Goal: Information Seeking & Learning: Learn about a topic

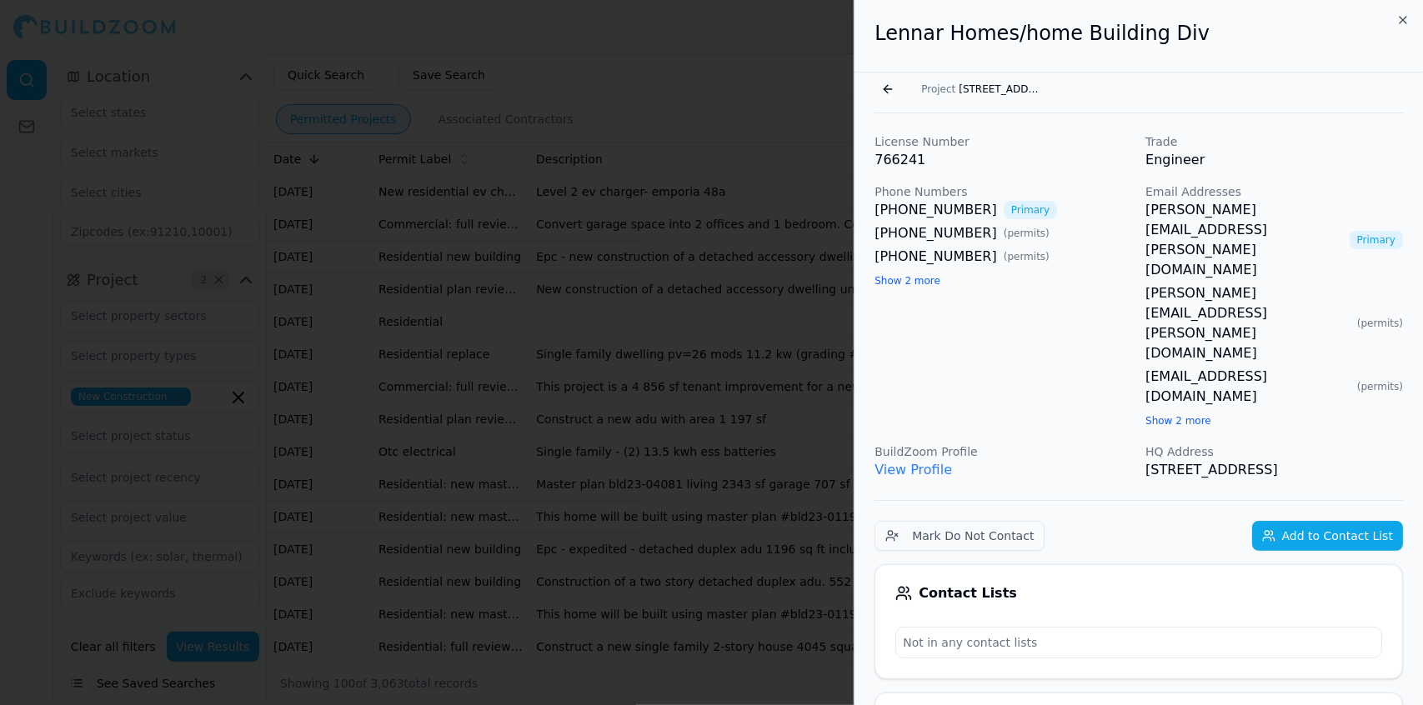
scroll to position [1788, 0]
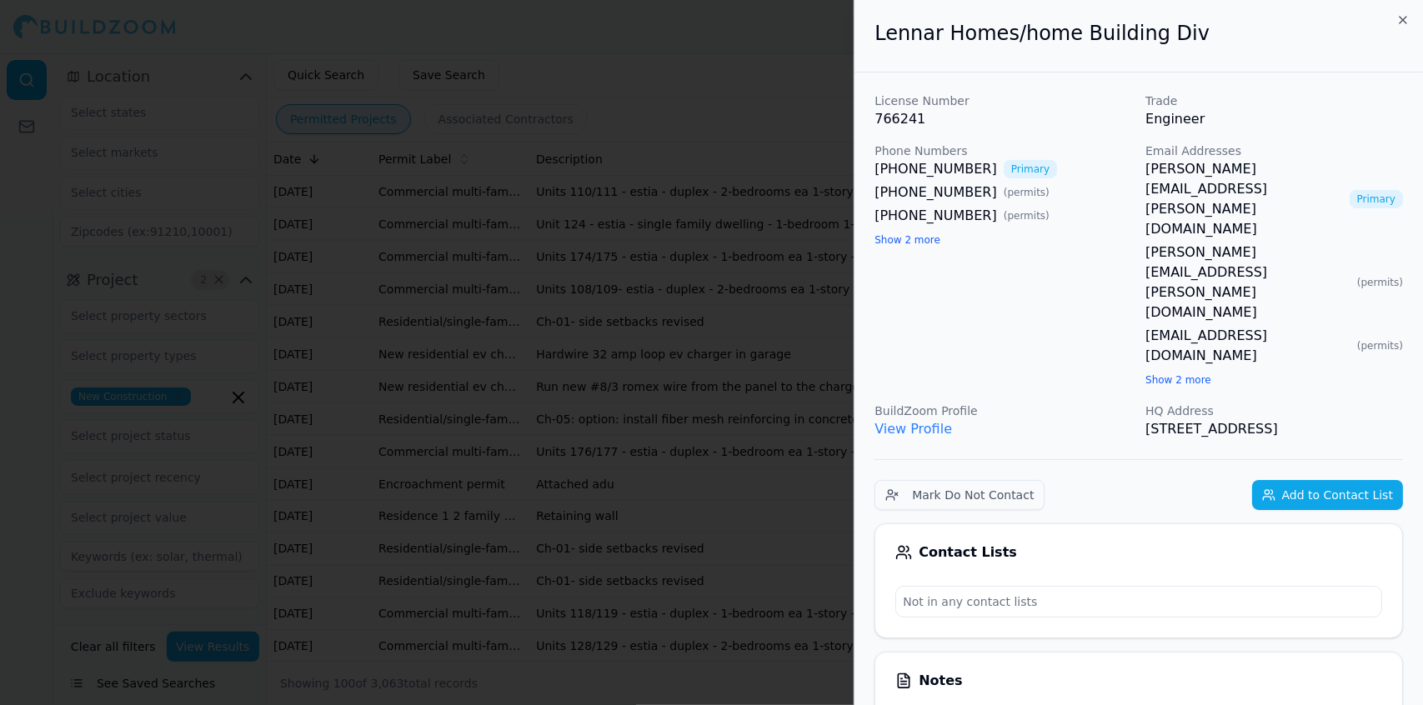
click at [750, 75] on div at bounding box center [711, 352] width 1423 height 705
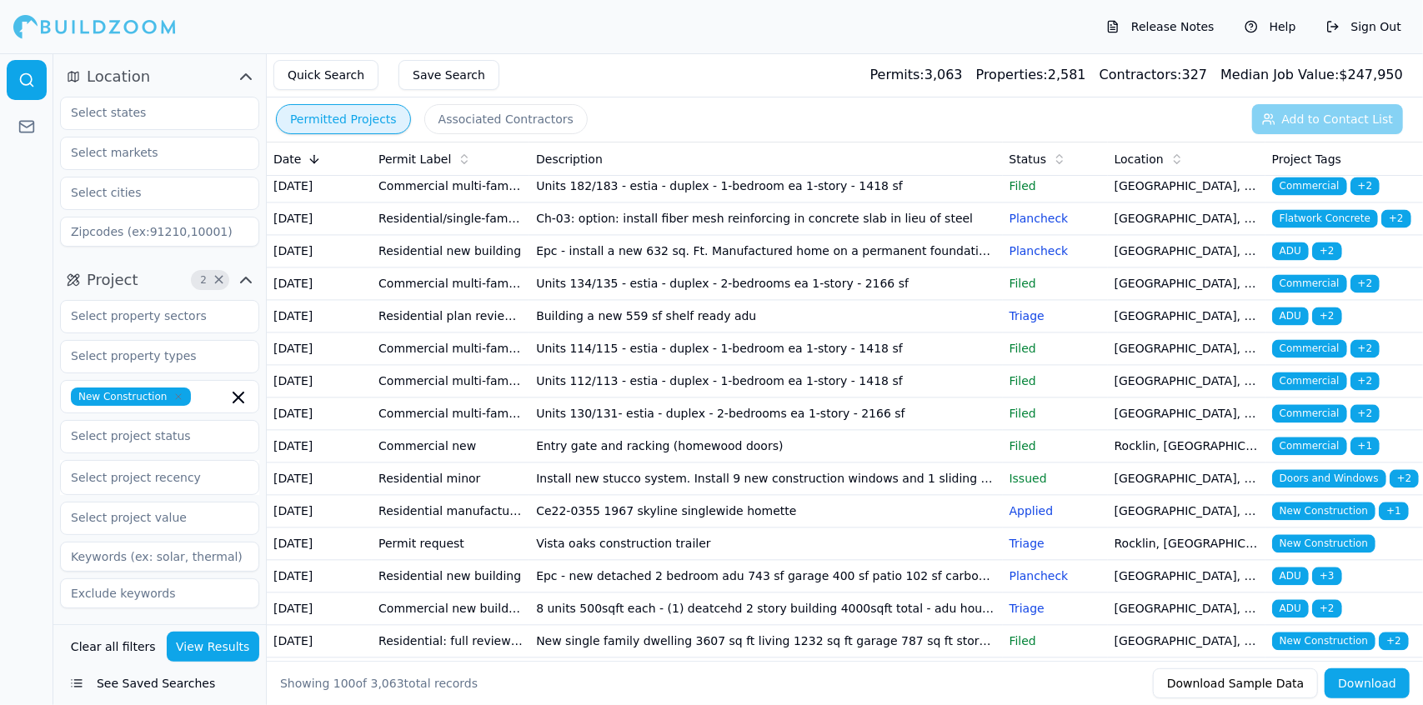
scroll to position [2413, 0]
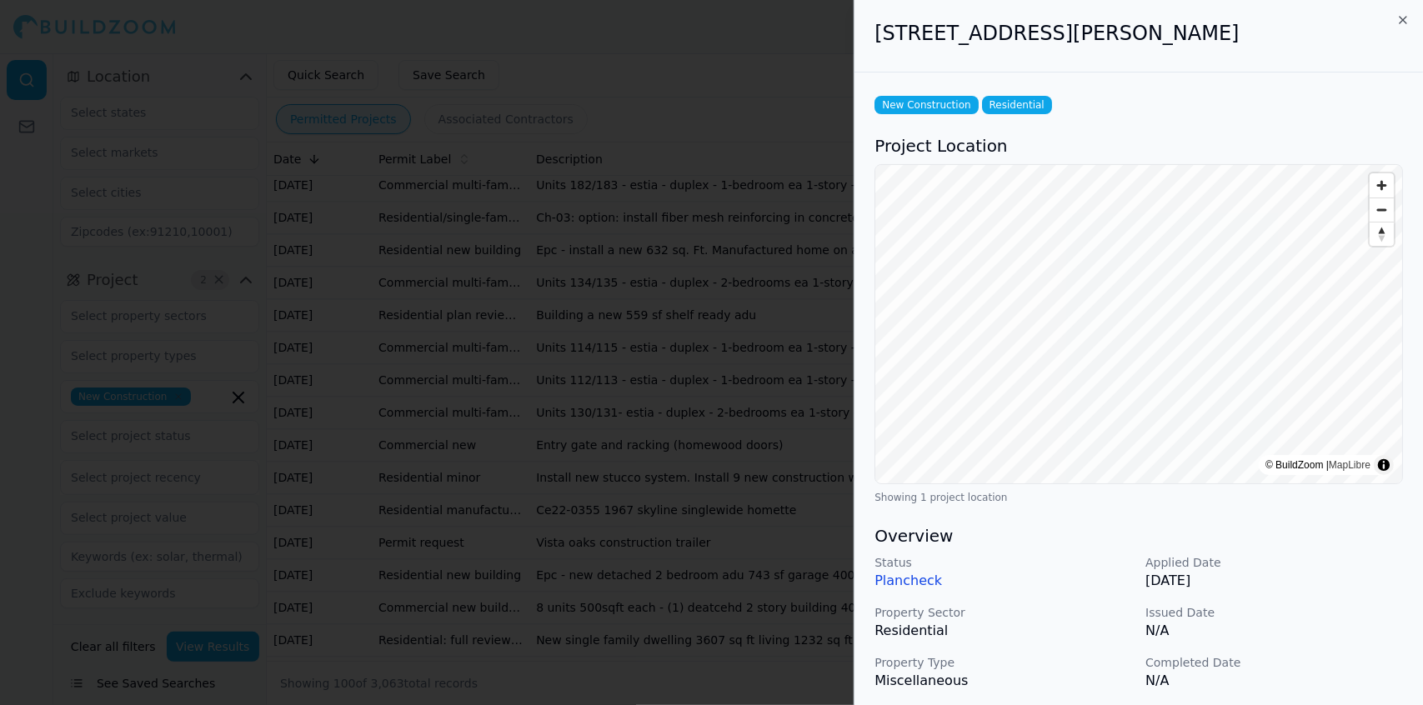
click at [634, 410] on div at bounding box center [711, 352] width 1423 height 705
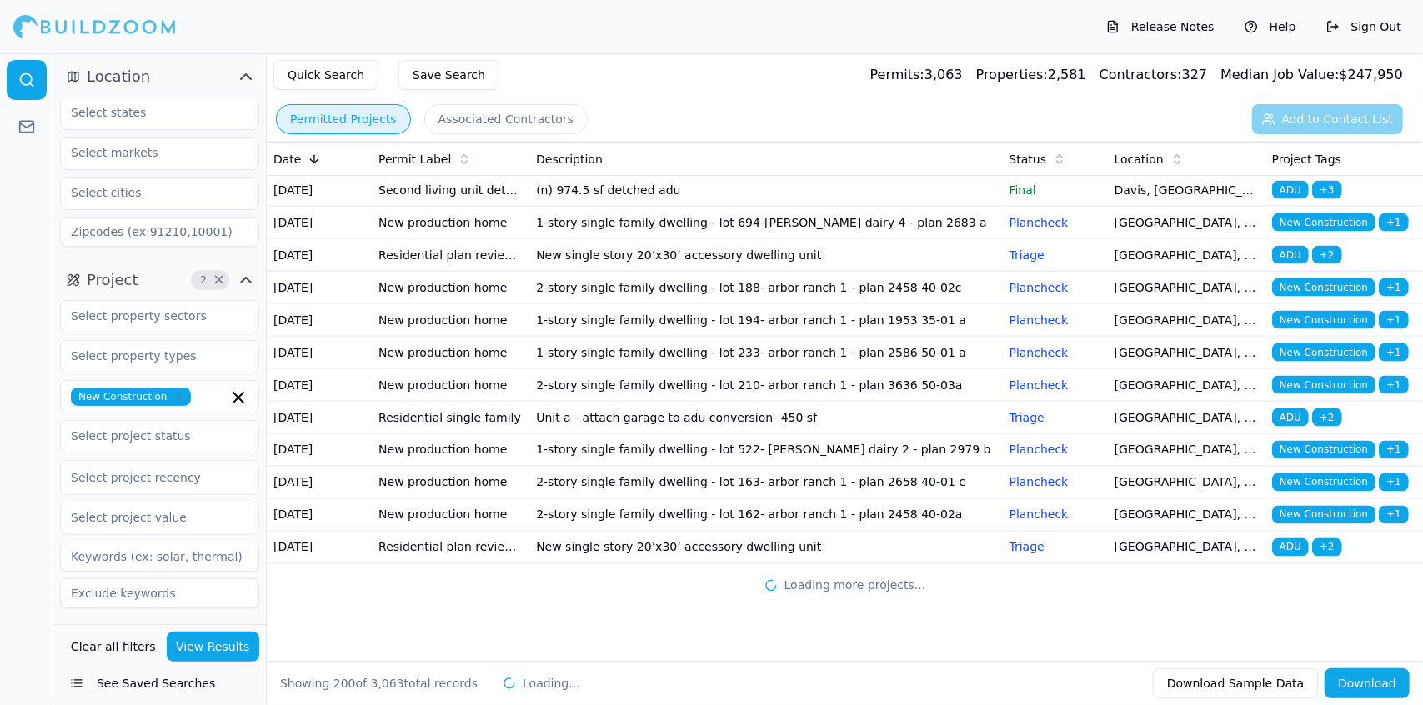
scroll to position [8413, 0]
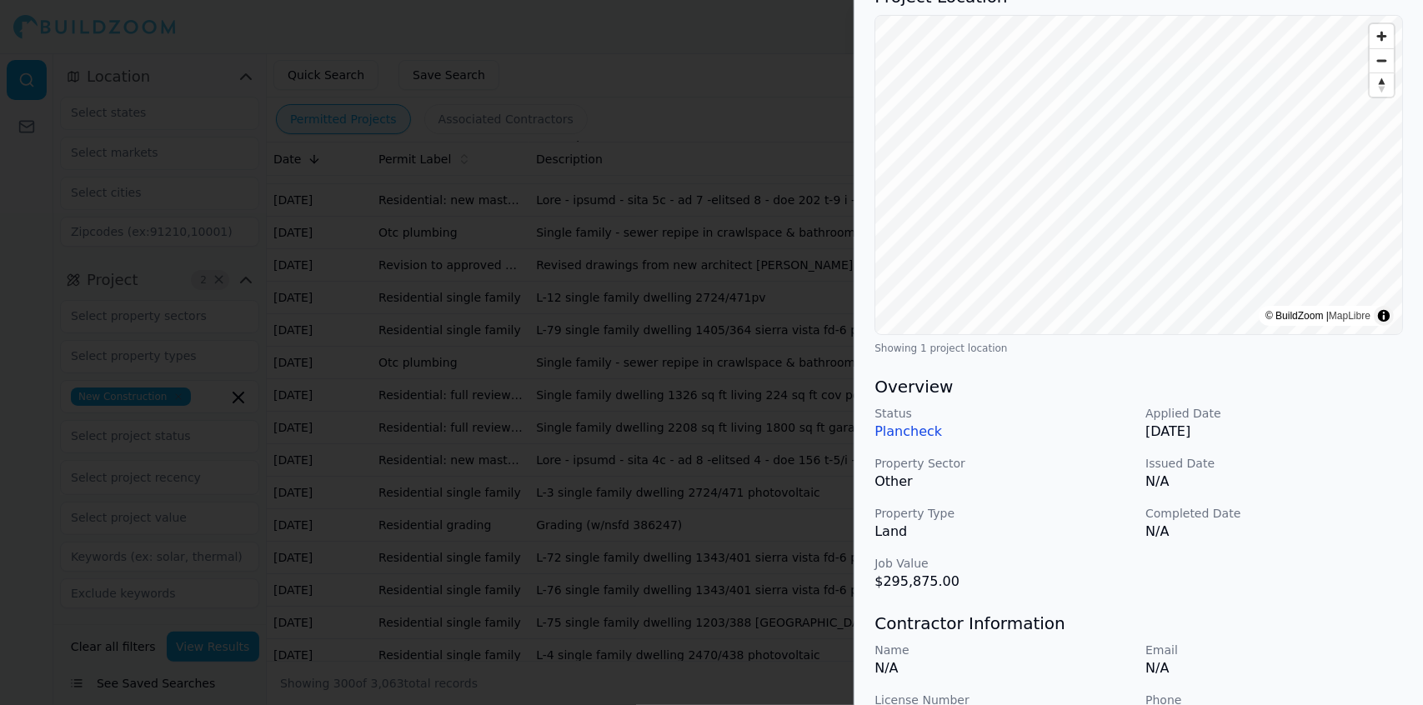
scroll to position [0, 0]
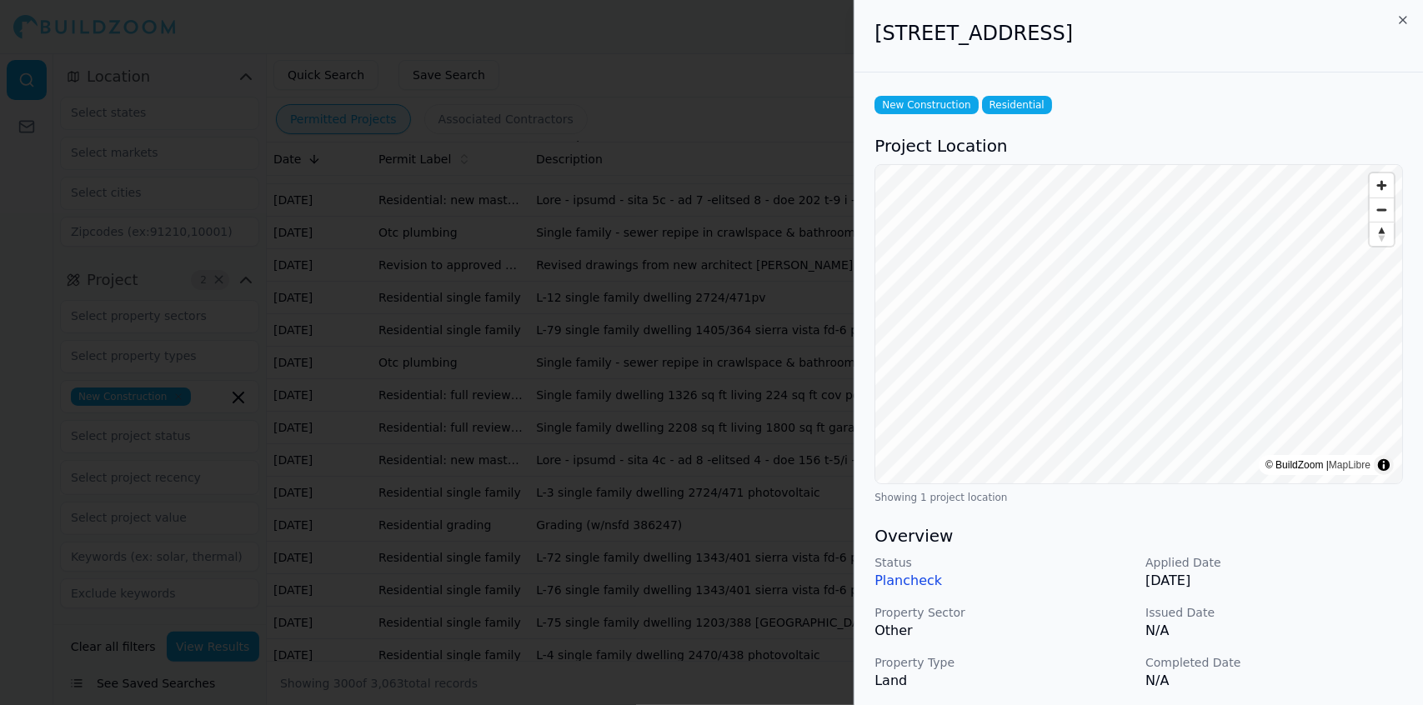
drag, startPoint x: 647, startPoint y: 40, endPoint x: 535, endPoint y: 78, distance: 118.1
click at [535, 78] on div at bounding box center [711, 352] width 1423 height 705
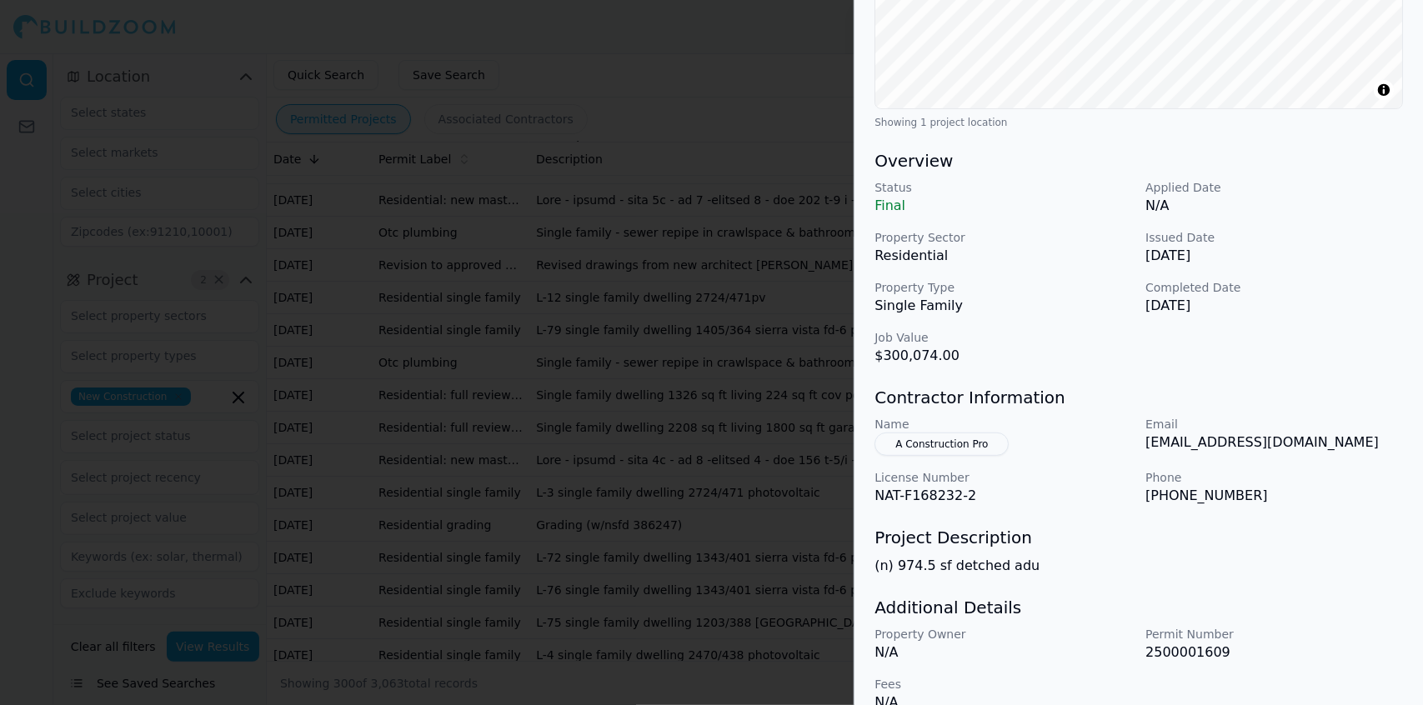
scroll to position [402, 0]
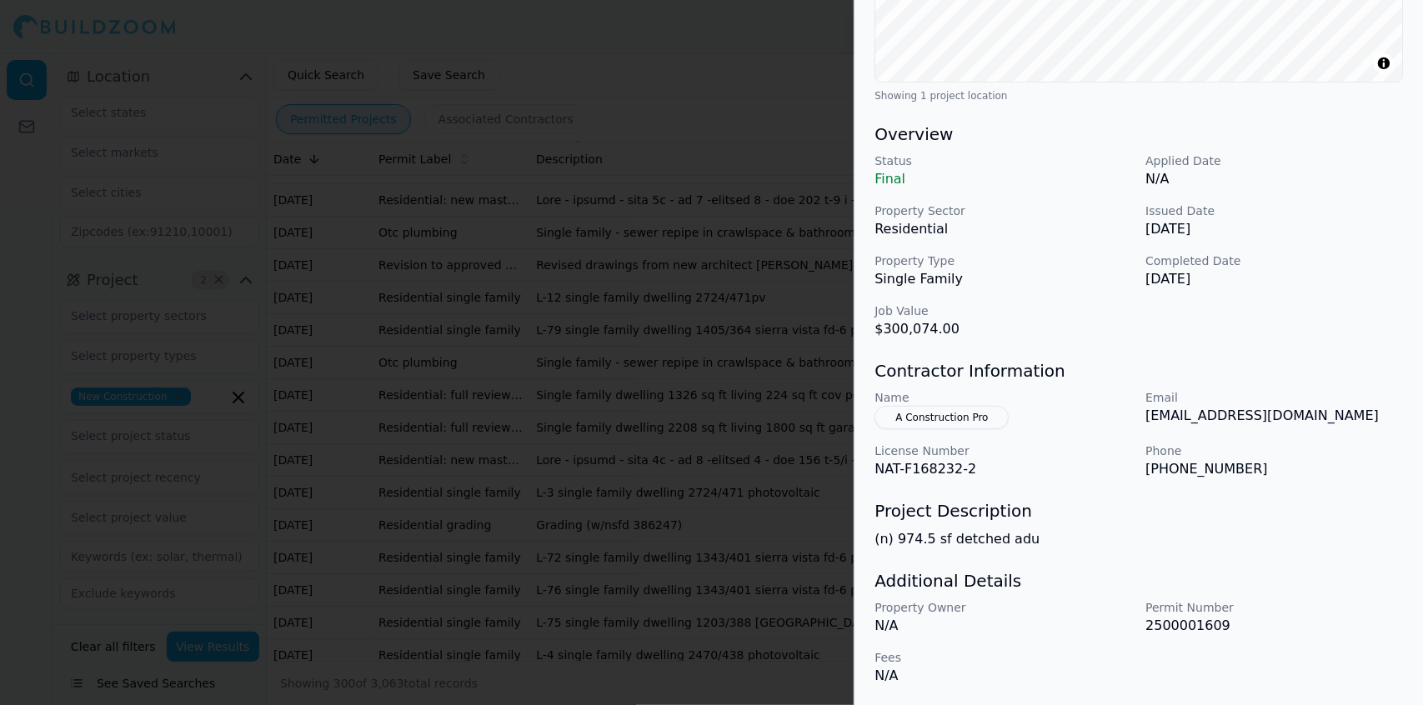
click at [960, 414] on button "A Construction Pro" at bounding box center [942, 417] width 134 height 23
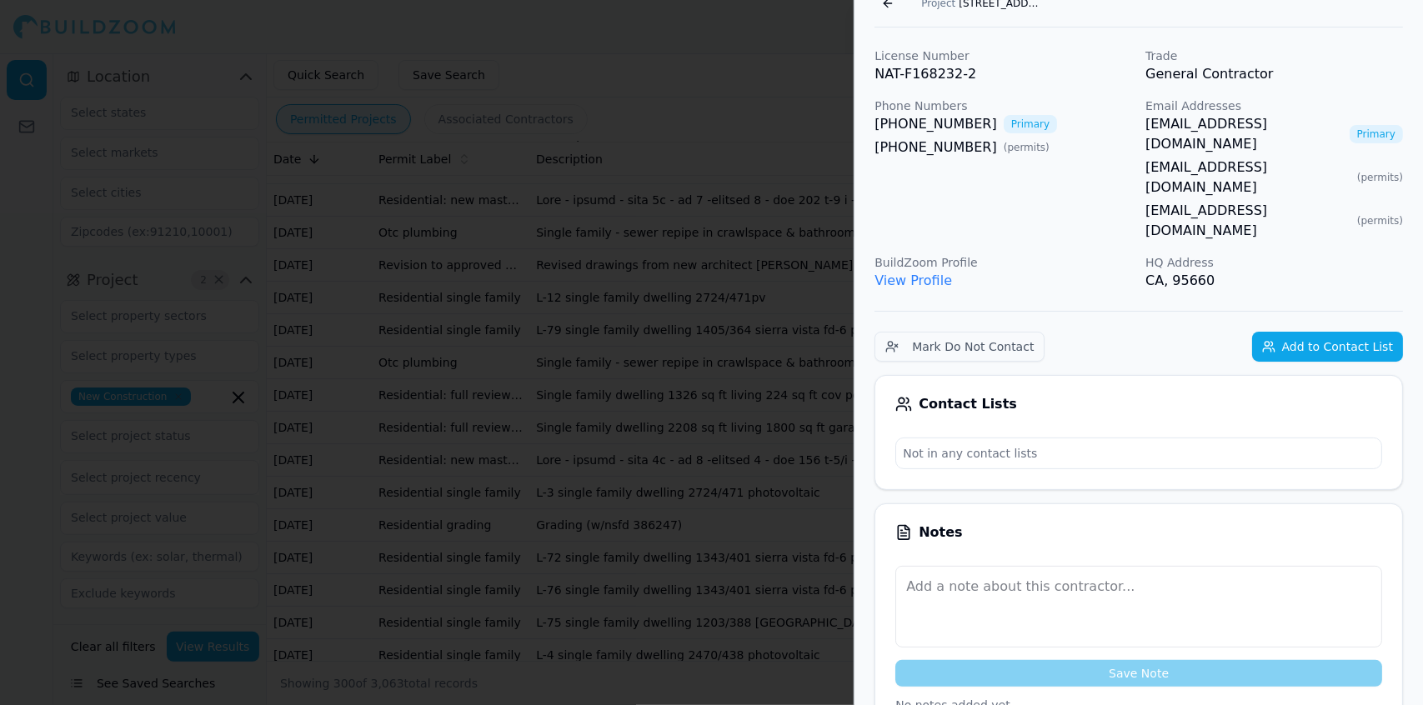
scroll to position [0, 0]
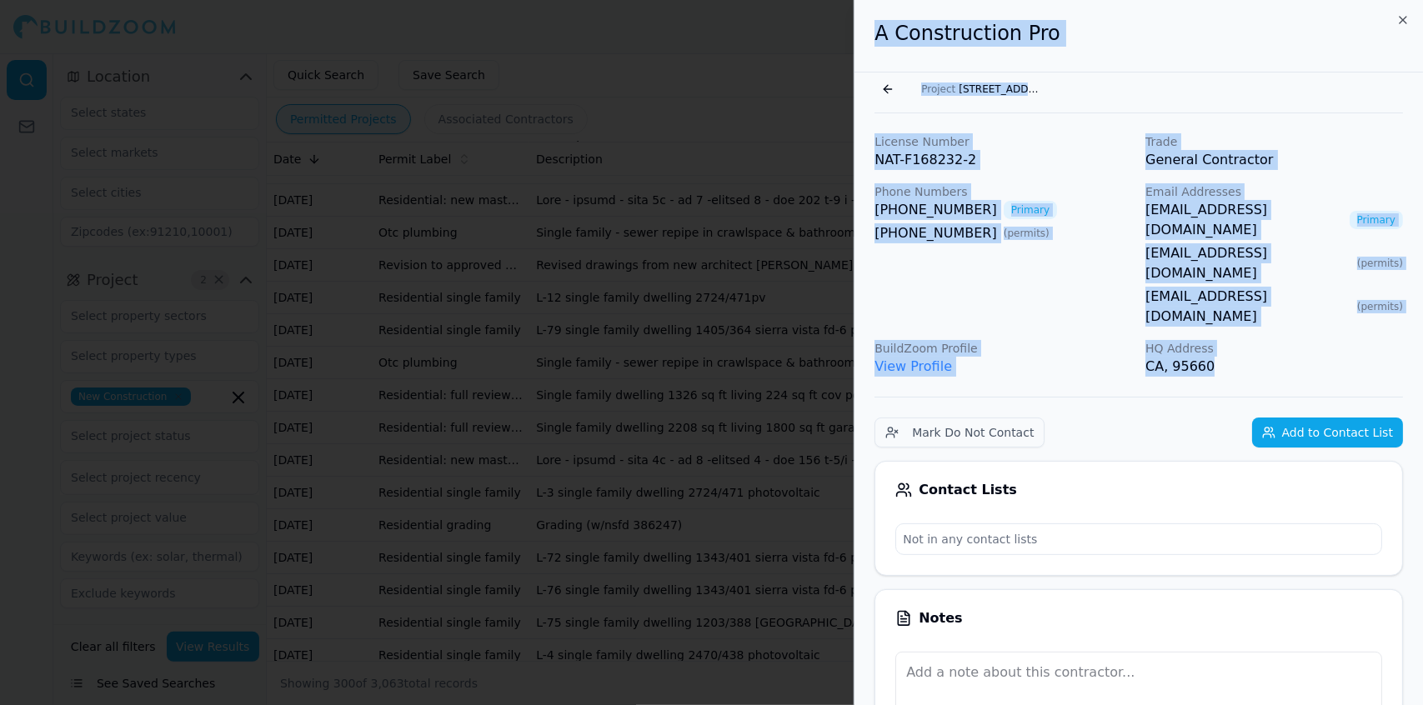
drag, startPoint x: 1219, startPoint y: 305, endPoint x: 872, endPoint y: 51, distance: 430.1
click at [872, 51] on div "A Construction Pro" at bounding box center [1139, 36] width 569 height 73
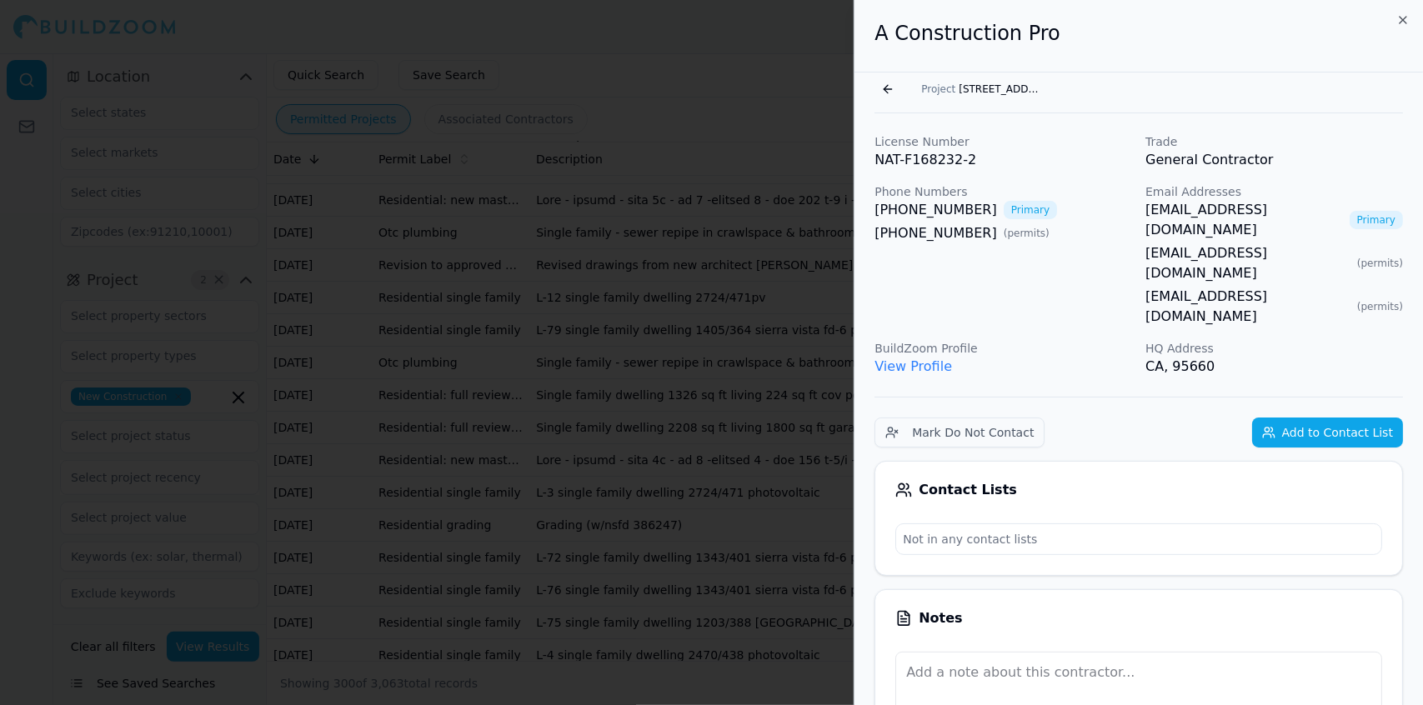
click at [734, 158] on div at bounding box center [711, 352] width 1423 height 705
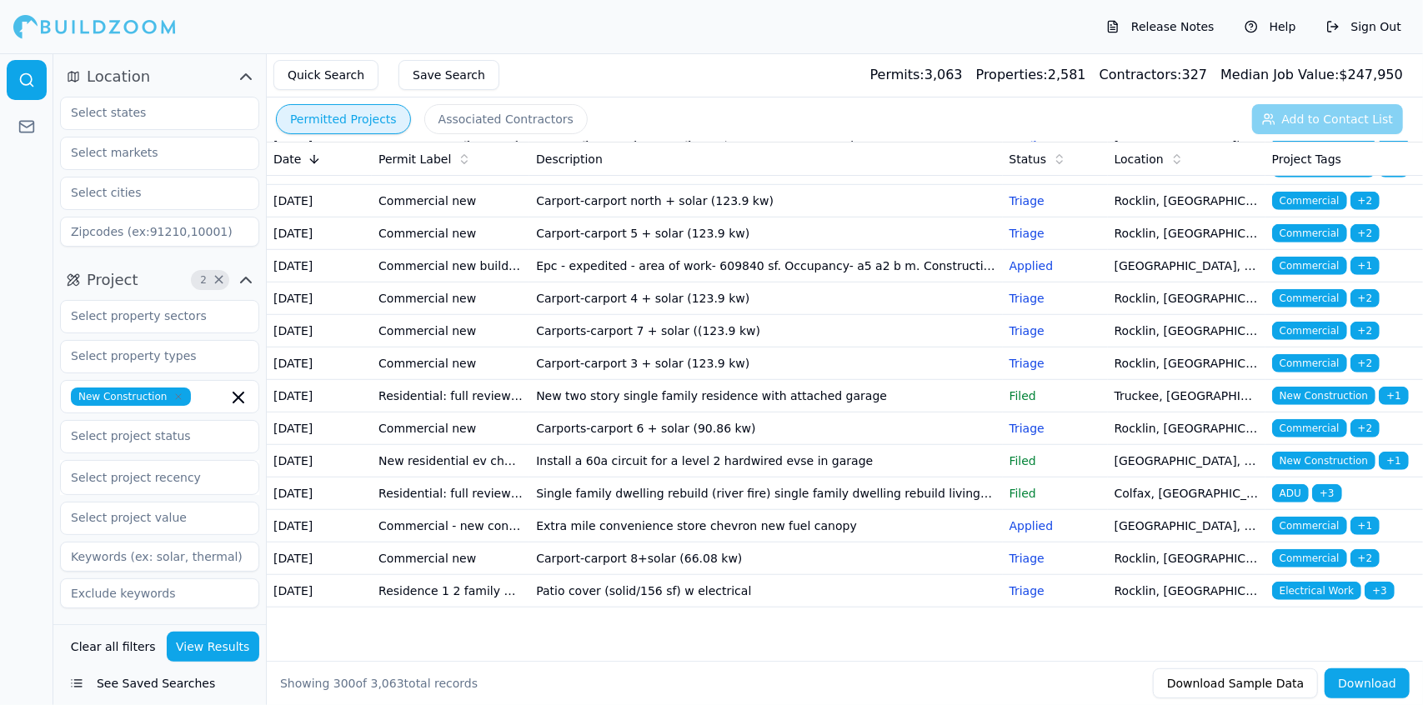
scroll to position [13117, 0]
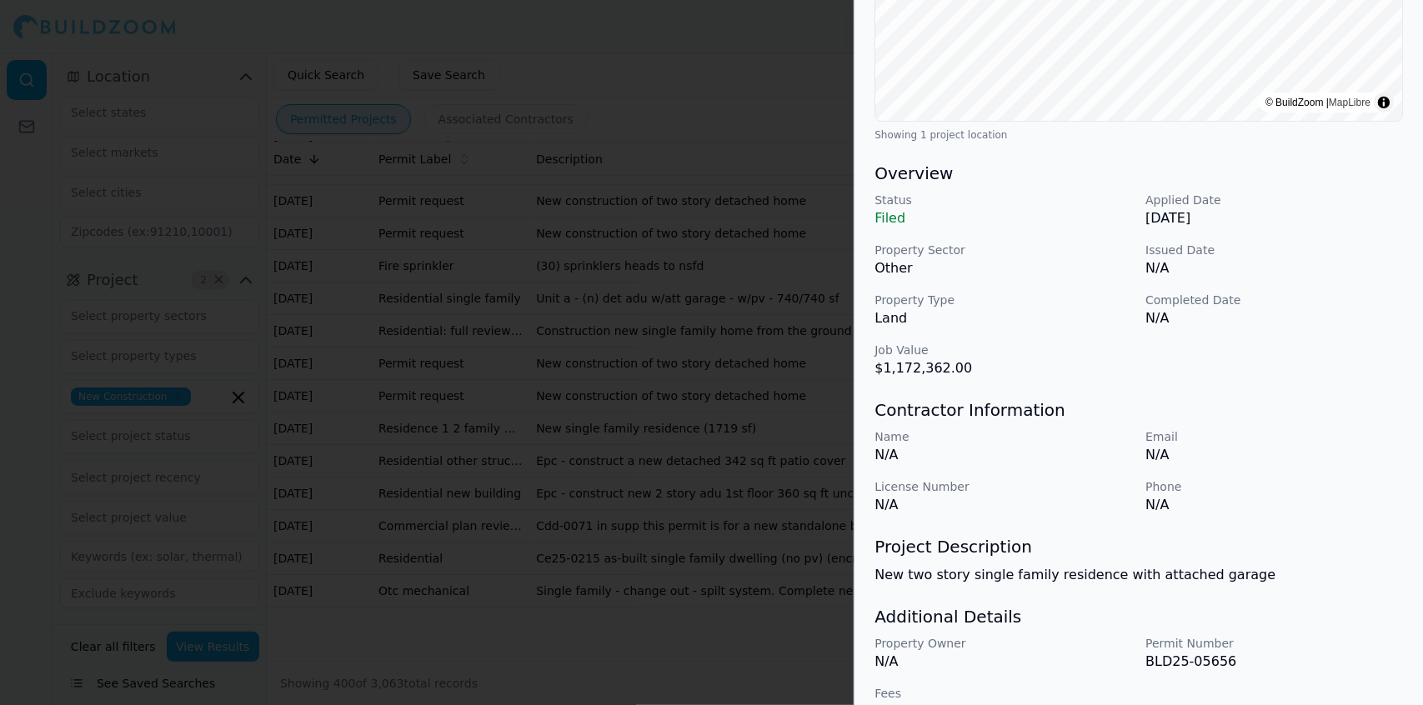
scroll to position [399, 0]
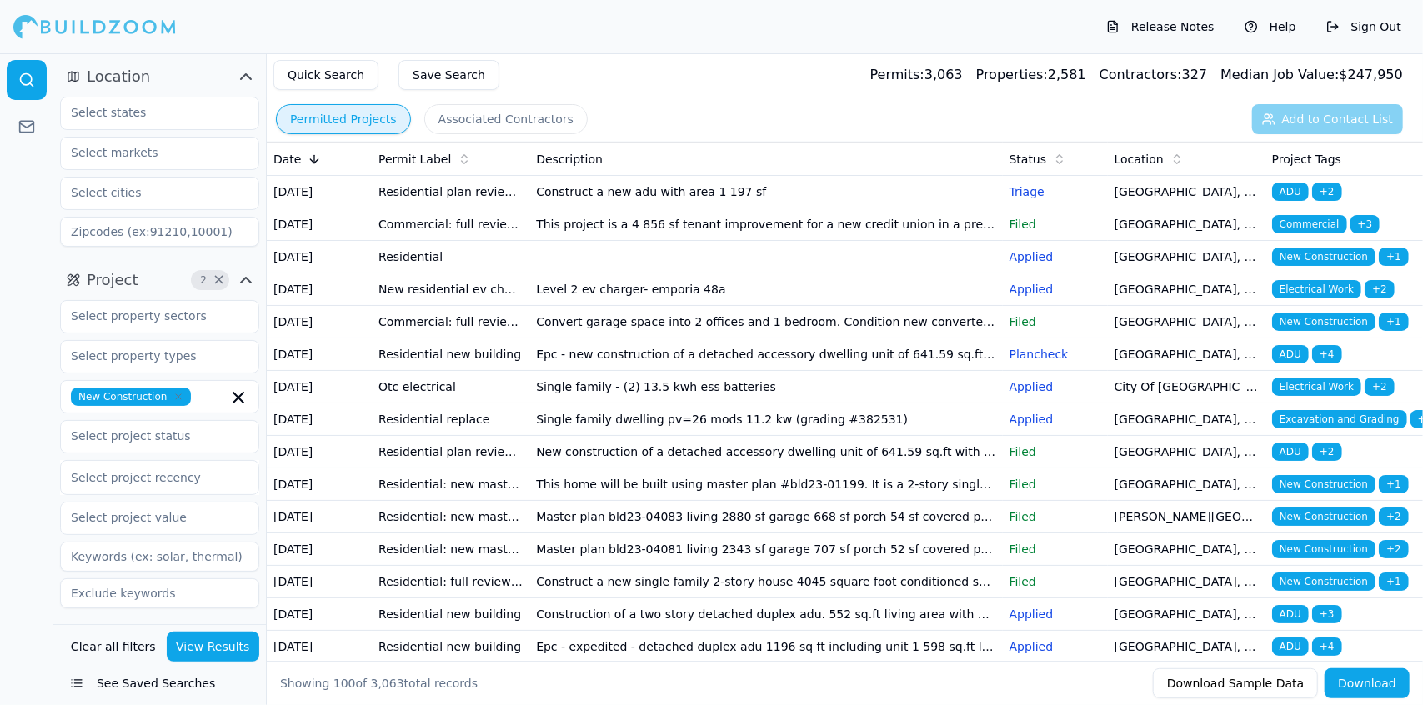
click at [572, 238] on td "This project is a 4 856 sf tenant improvement for a new credit union in a previ…" at bounding box center [765, 224] width 473 height 33
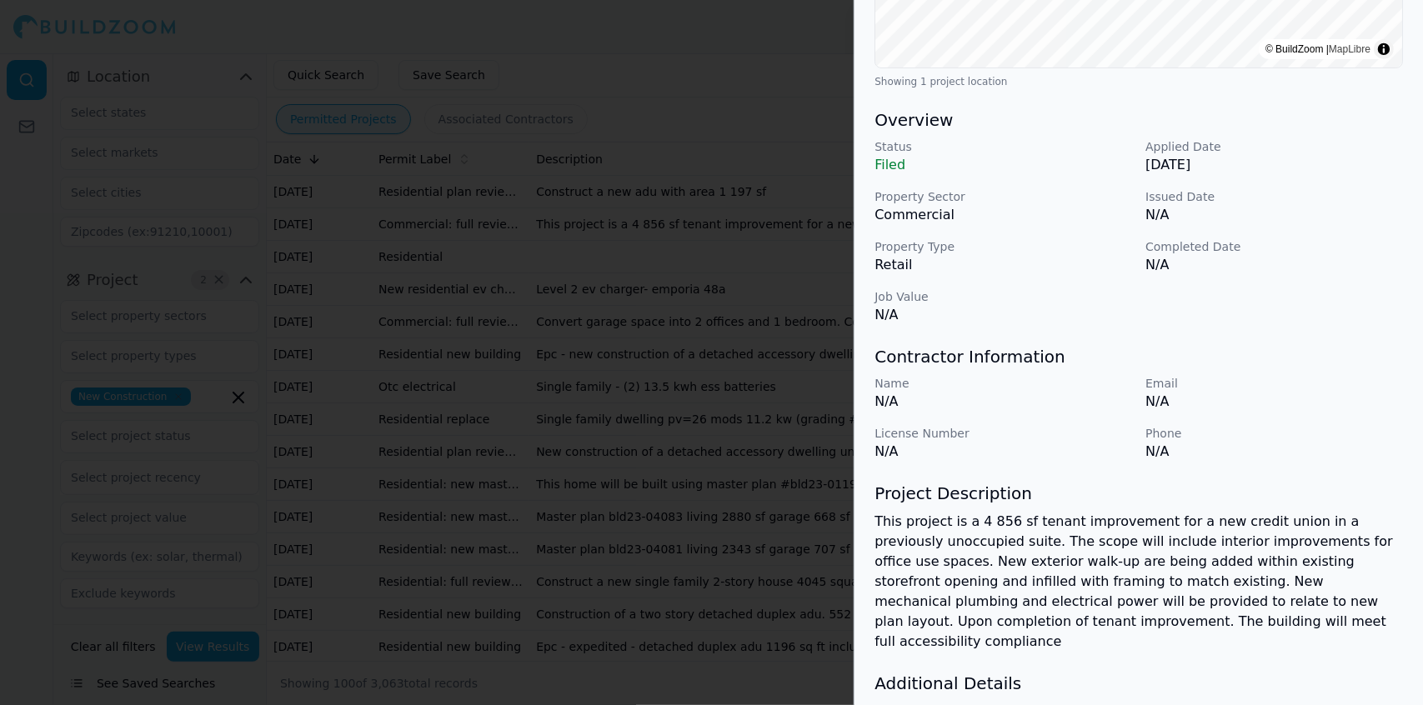
scroll to position [499, 0]
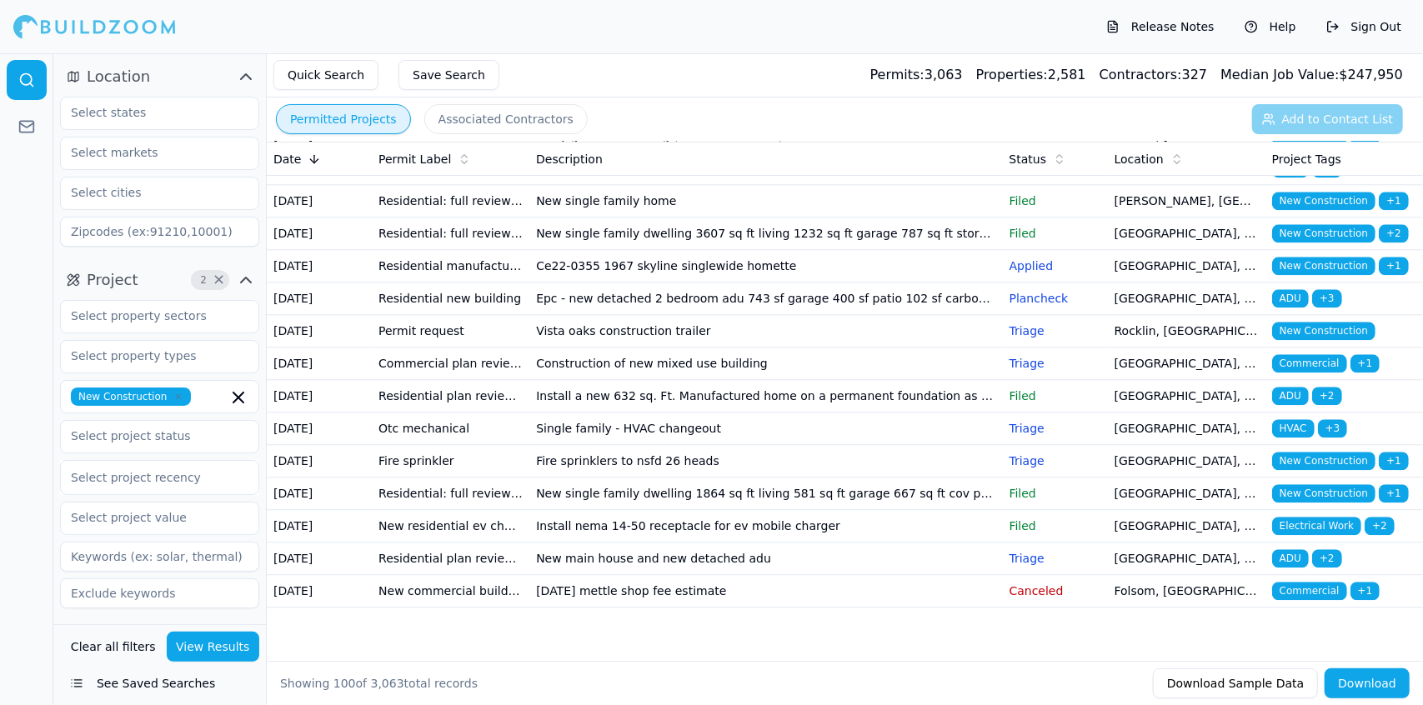
scroll to position [2915, 0]
click at [347, 119] on button "Permitted Projects" at bounding box center [343, 119] width 135 height 30
click at [244, 72] on icon "button" at bounding box center [246, 77] width 20 height 20
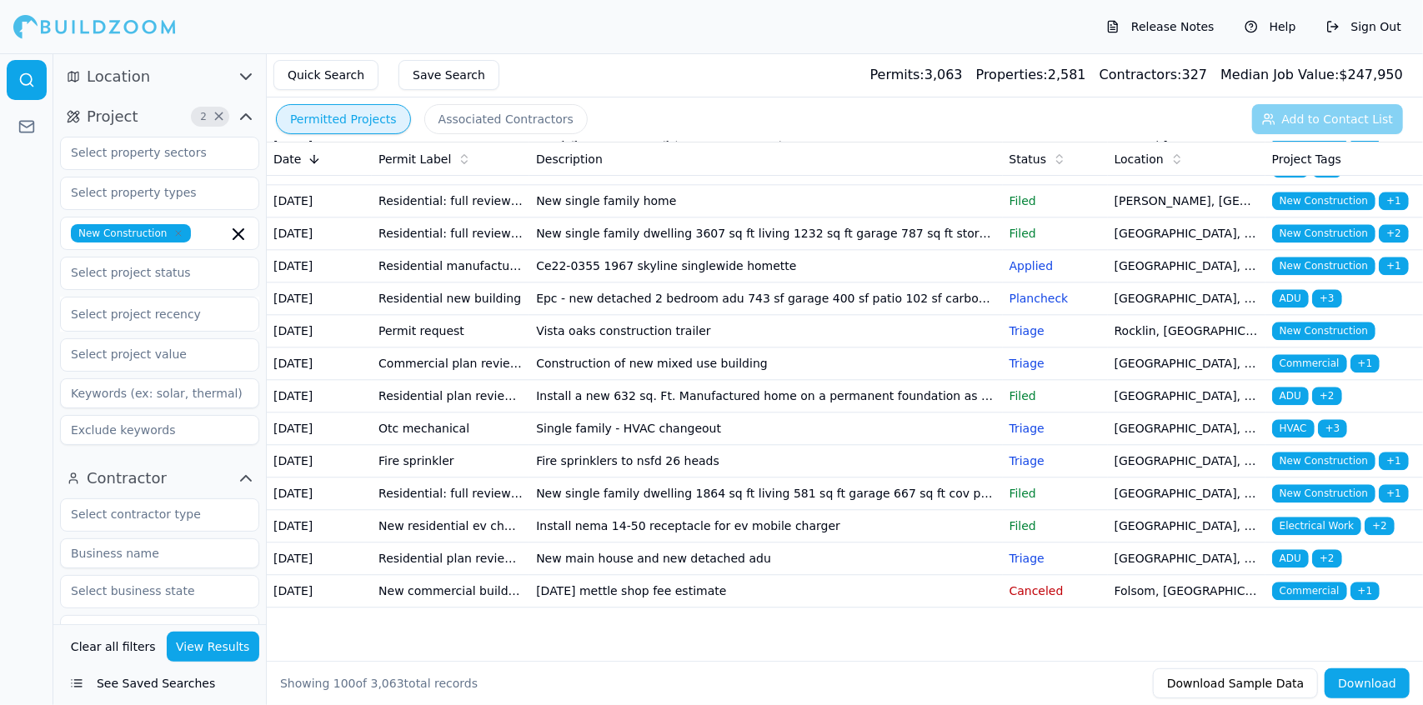
click at [245, 109] on icon "button" at bounding box center [246, 117] width 20 height 20
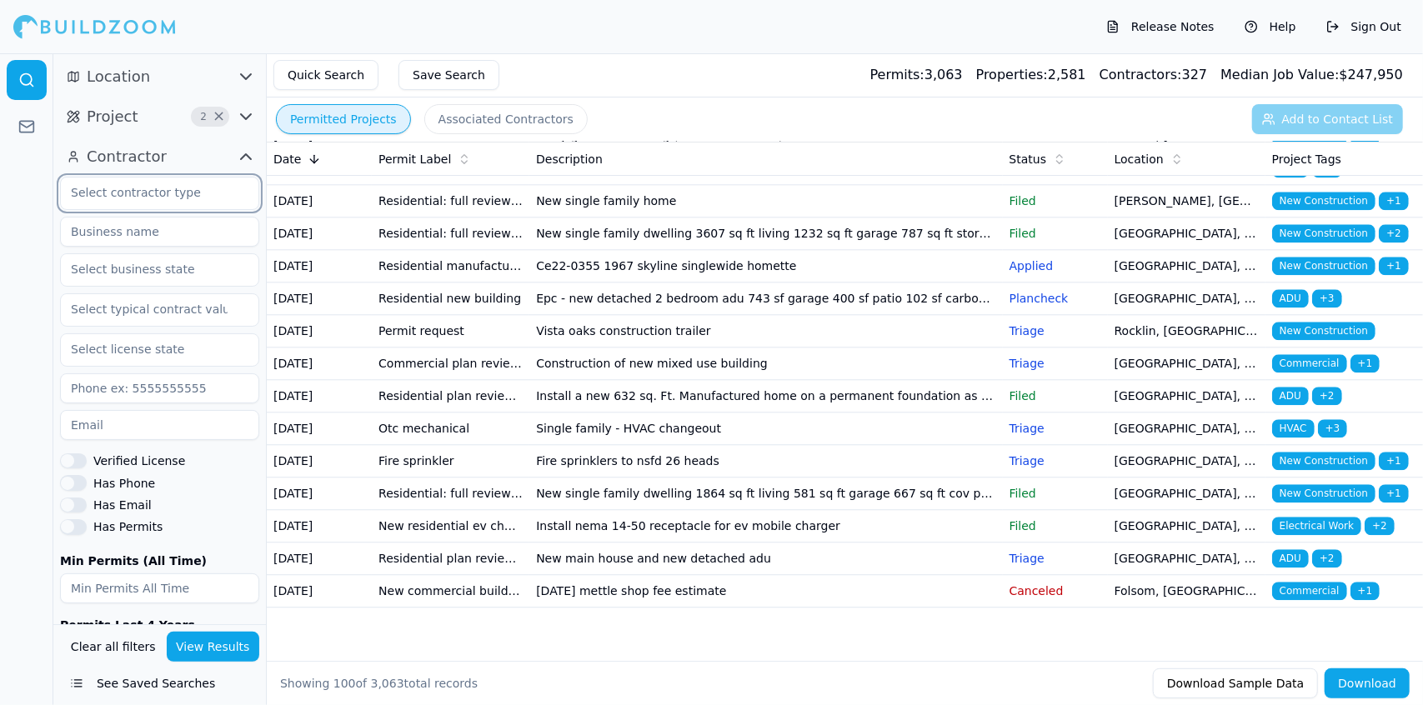
click at [190, 192] on input "text" at bounding box center [149, 193] width 177 height 30
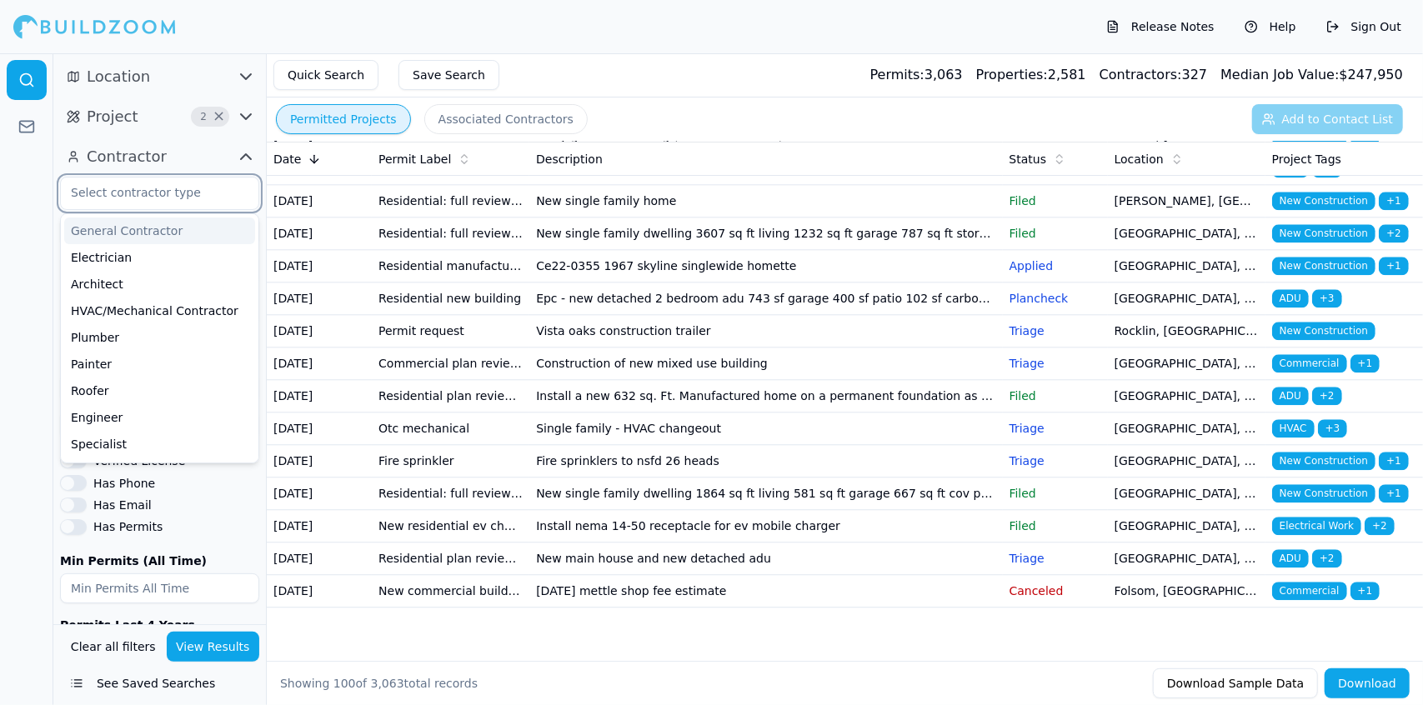
click at [190, 192] on input "text" at bounding box center [149, 193] width 177 height 30
click at [183, 227] on div "General Contractor" at bounding box center [159, 231] width 191 height 27
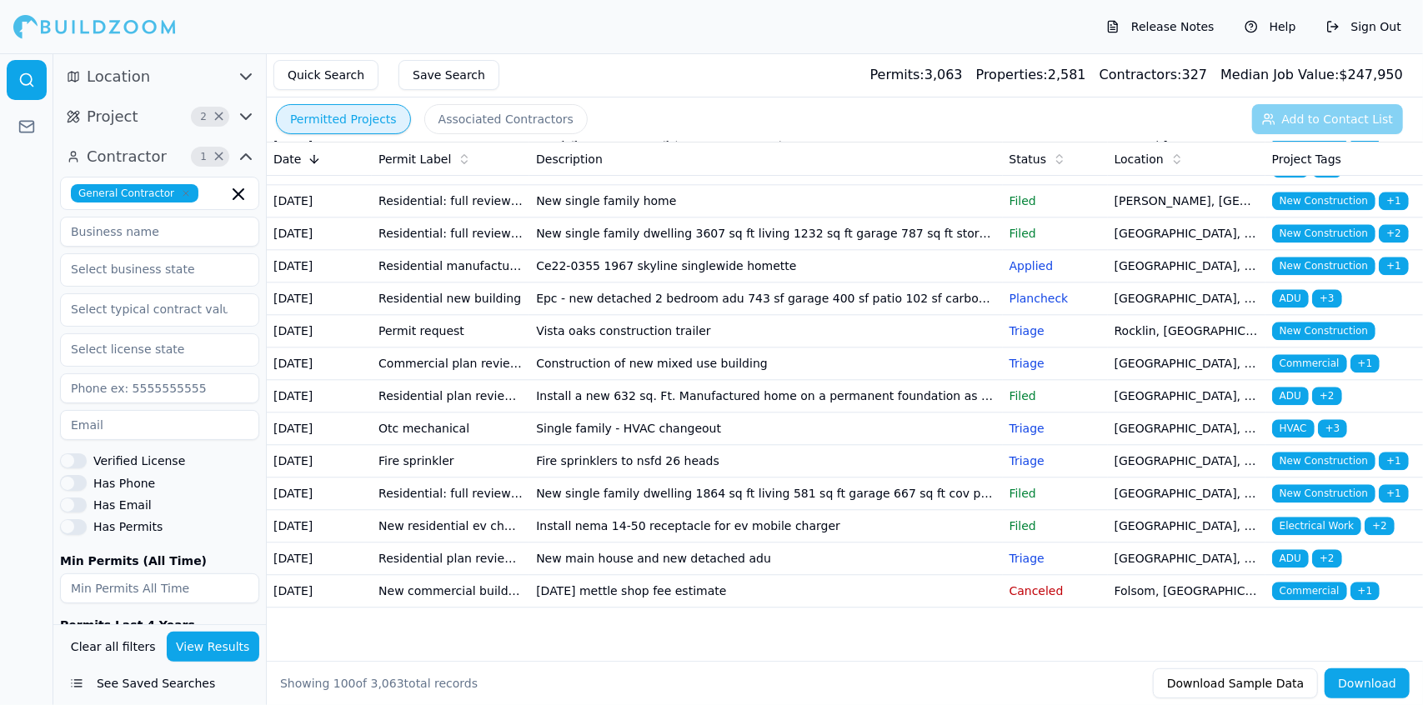
click at [242, 116] on icon "button" at bounding box center [246, 117] width 20 height 20
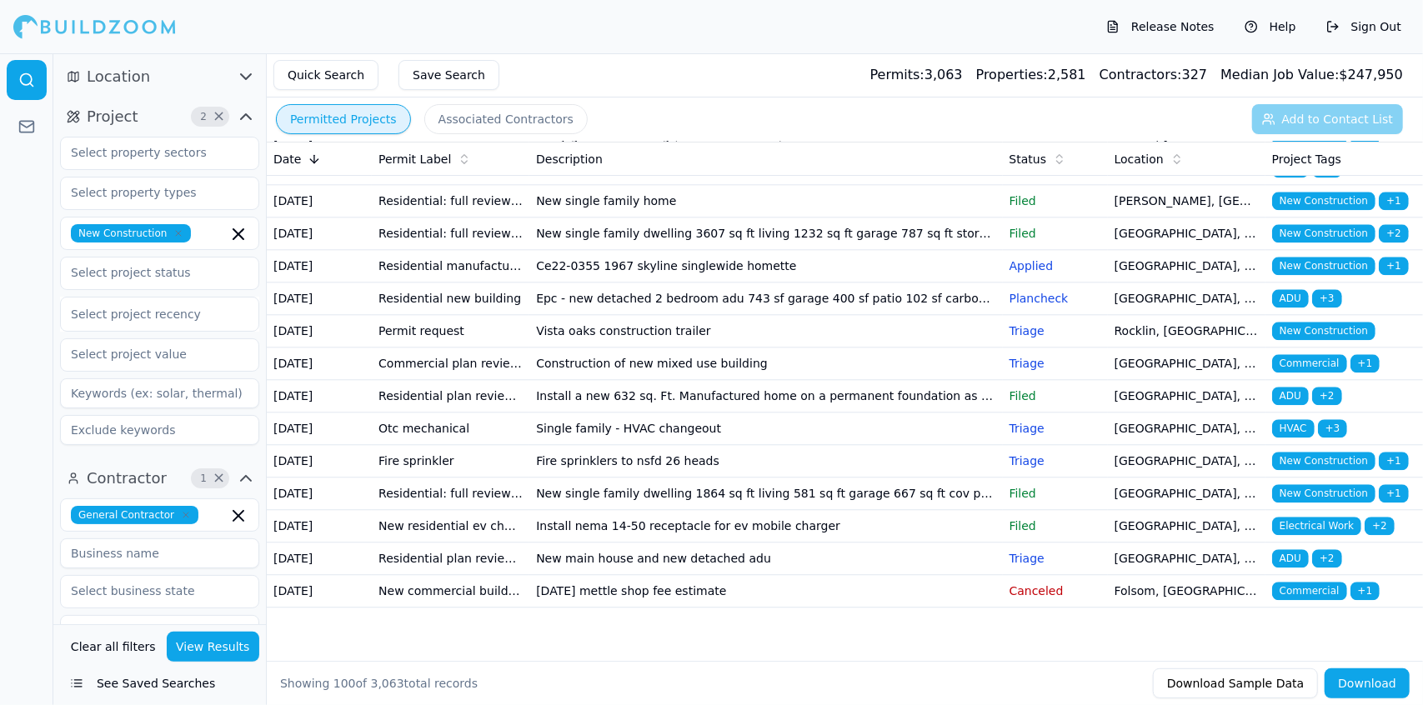
click at [248, 73] on icon "button" at bounding box center [246, 77] width 20 height 20
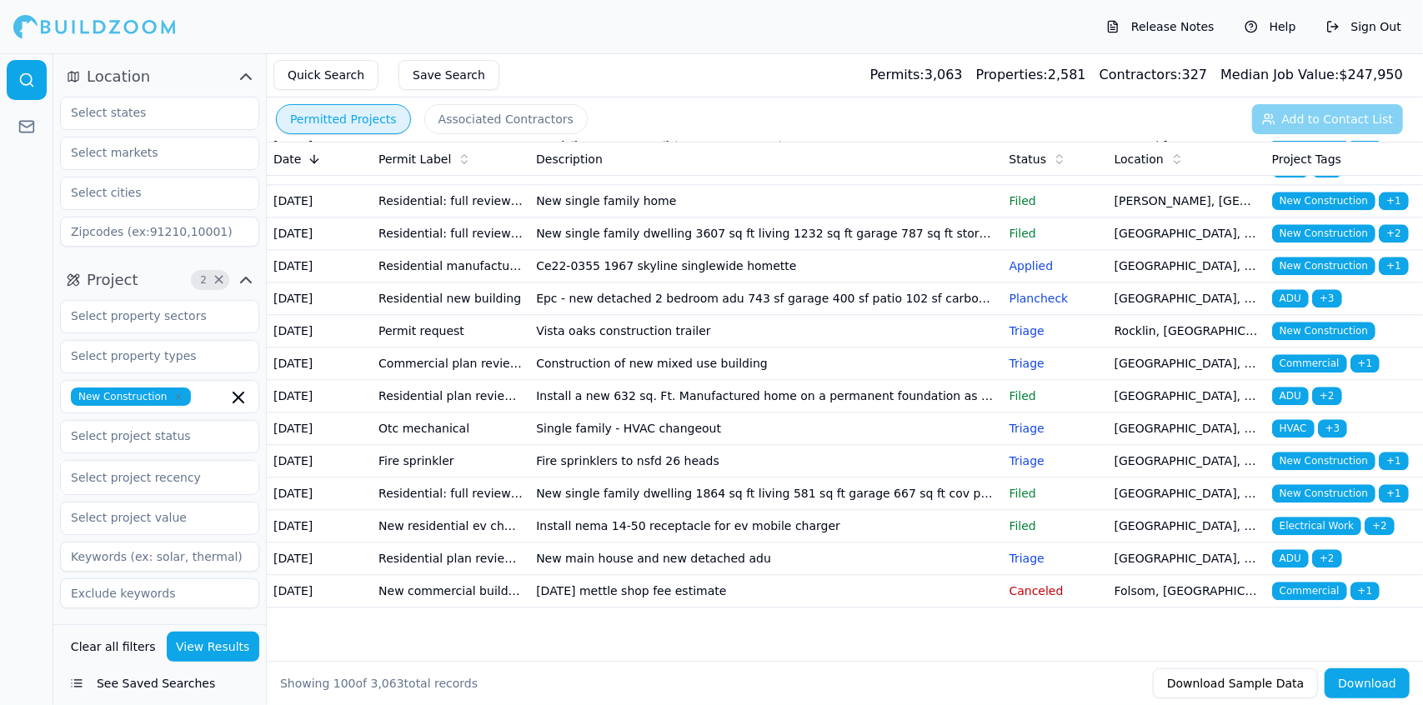
click at [242, 276] on icon "button" at bounding box center [246, 280] width 20 height 20
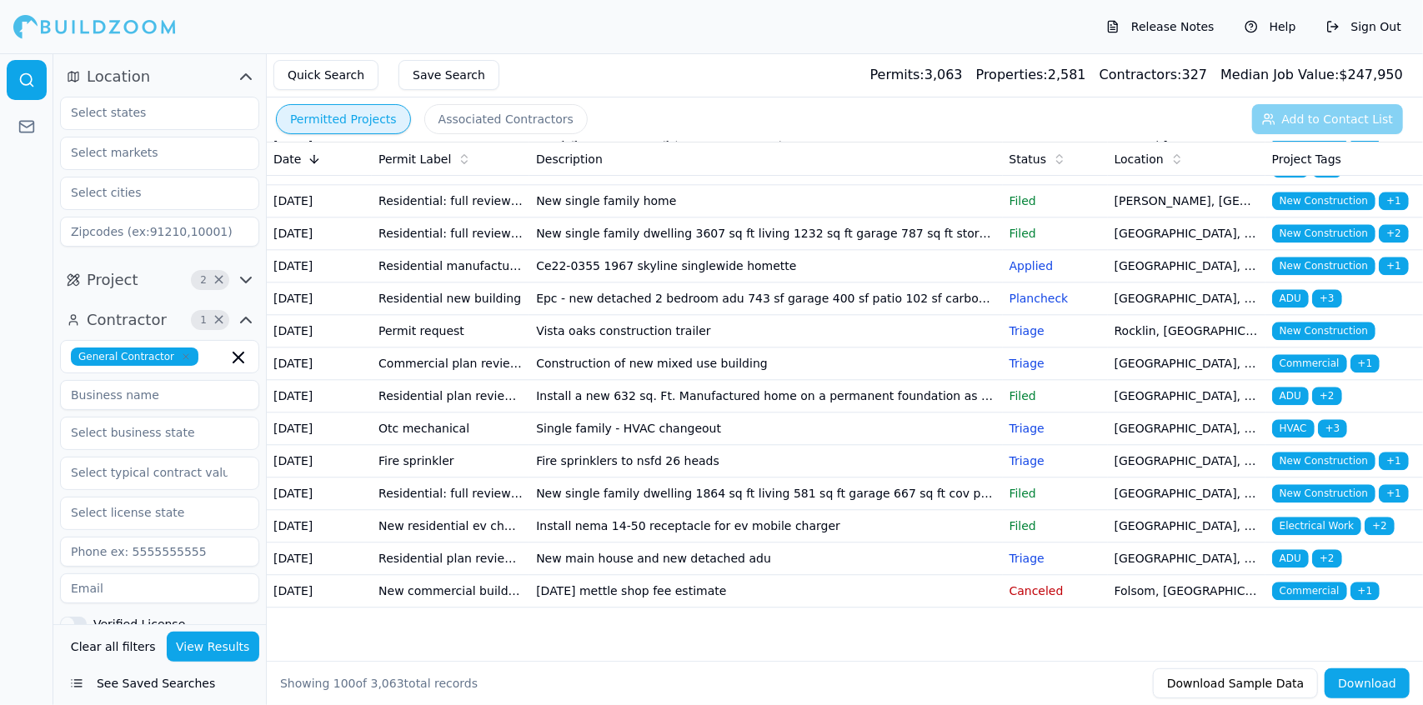
click at [113, 679] on button "See Saved Searches" at bounding box center [159, 684] width 199 height 30
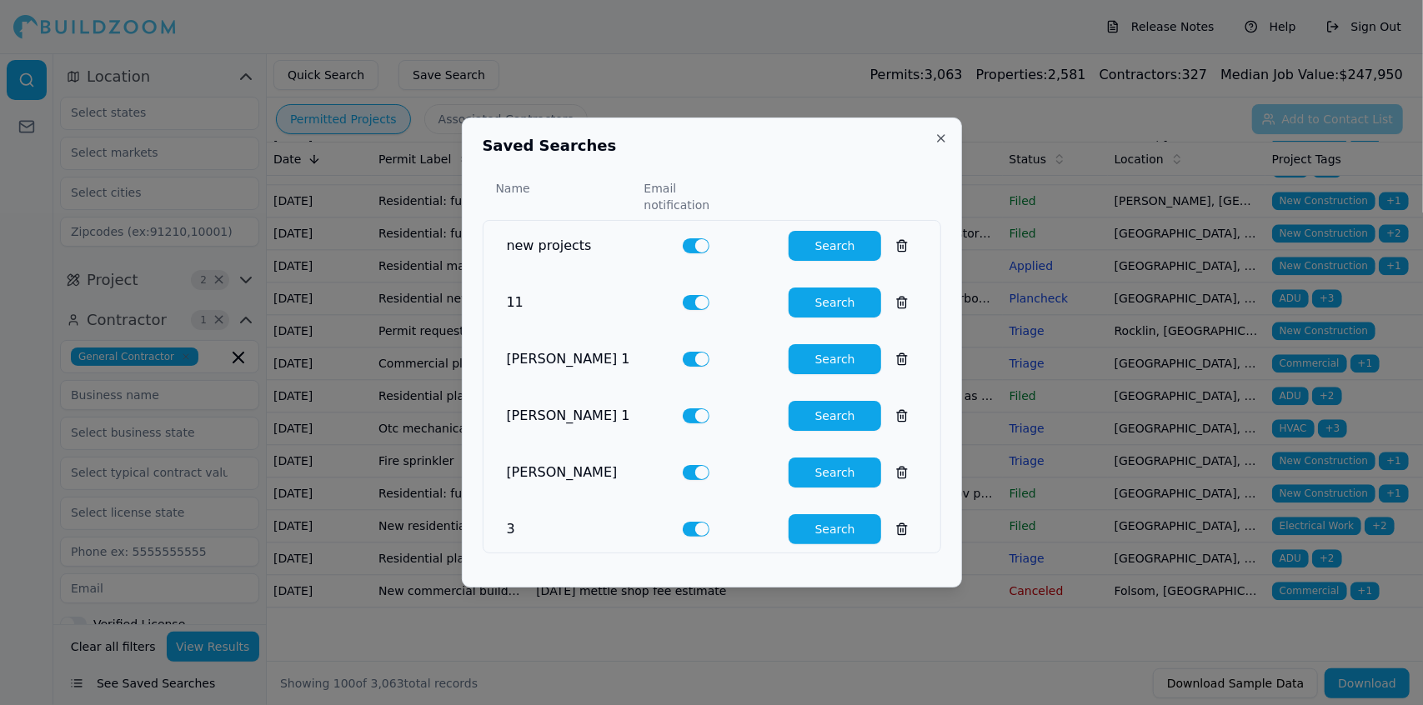
click at [824, 236] on button "Search" at bounding box center [835, 246] width 93 height 30
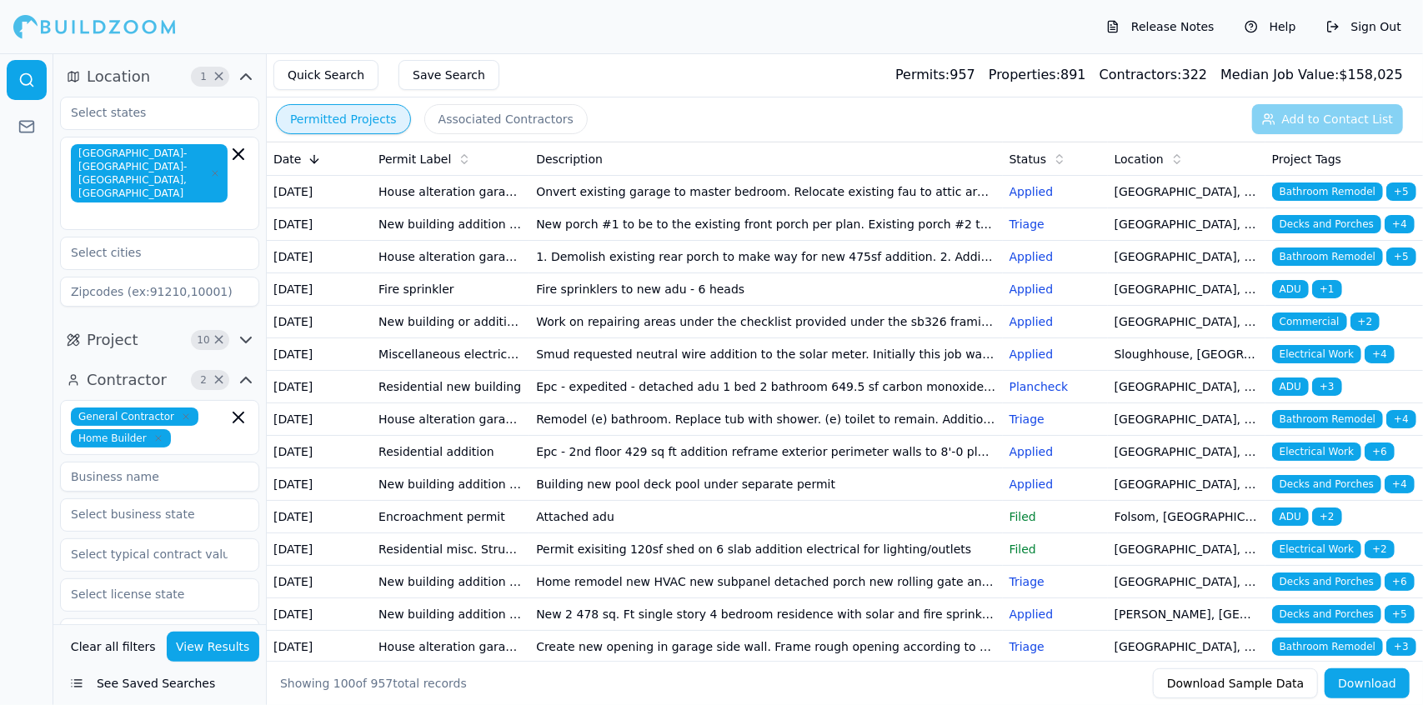
click at [172, 686] on button "See Saved Searches" at bounding box center [159, 684] width 199 height 30
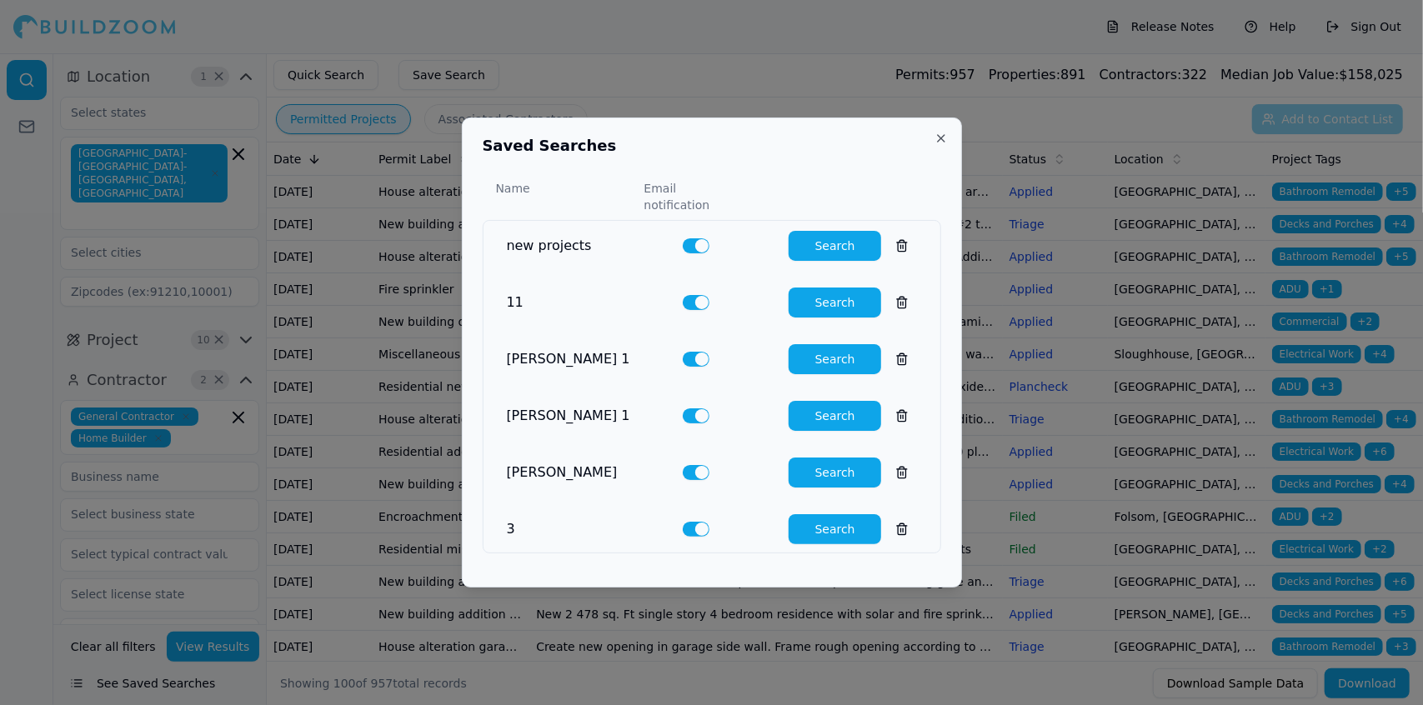
click at [807, 458] on button "Search" at bounding box center [835, 473] width 93 height 30
type input "0"
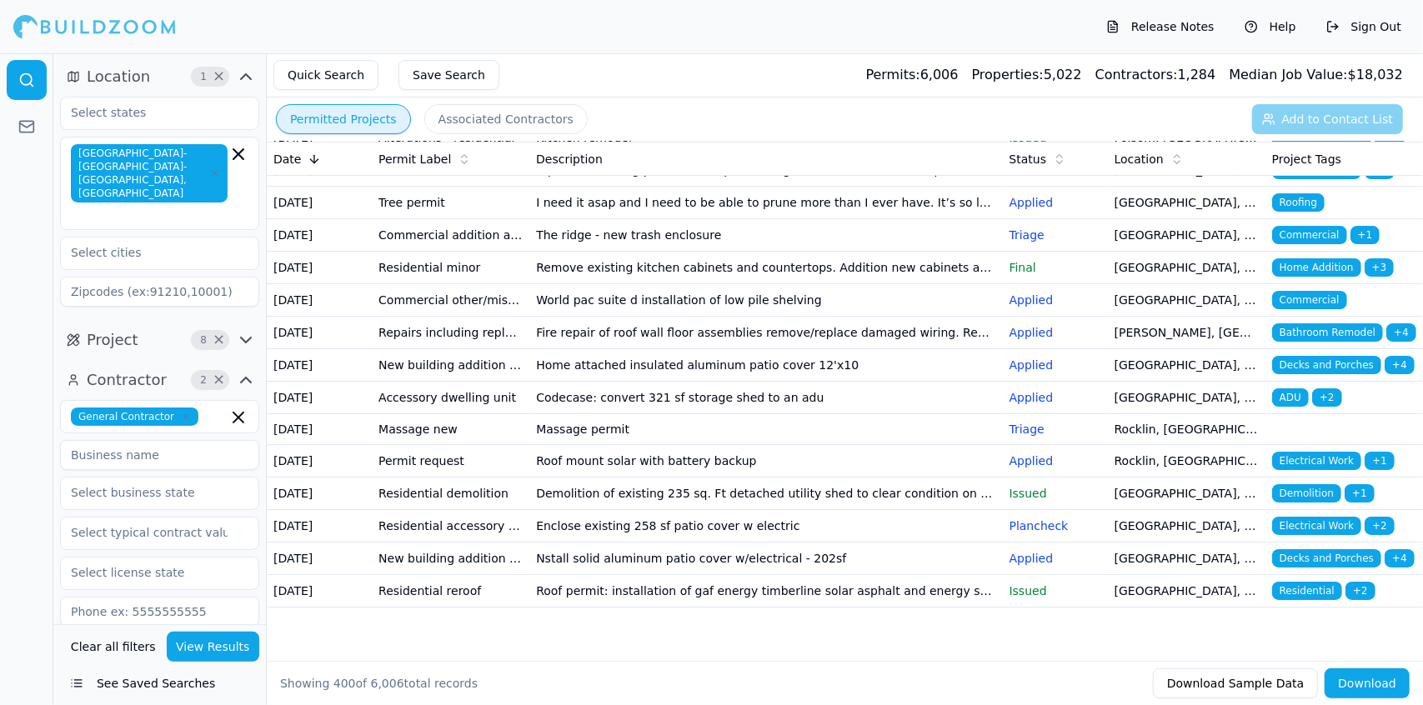
scroll to position [14140, 0]
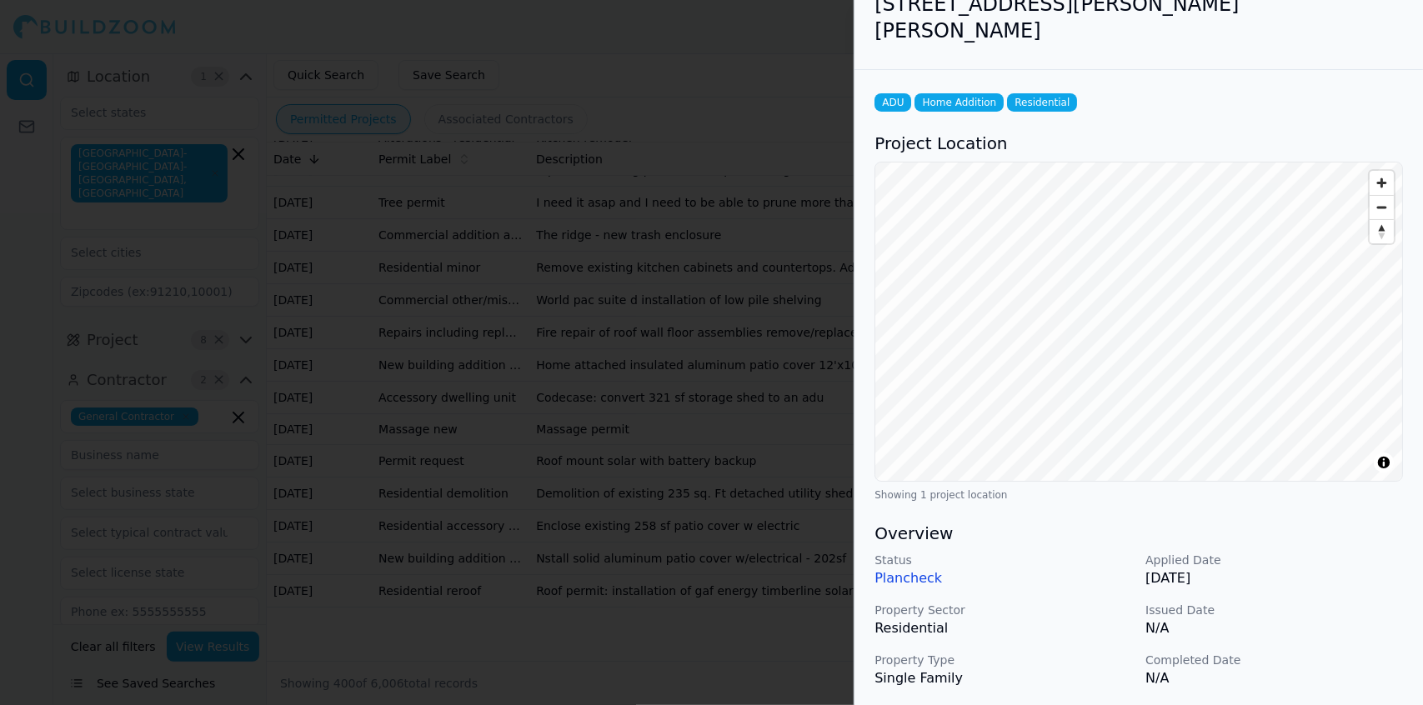
scroll to position [0, 0]
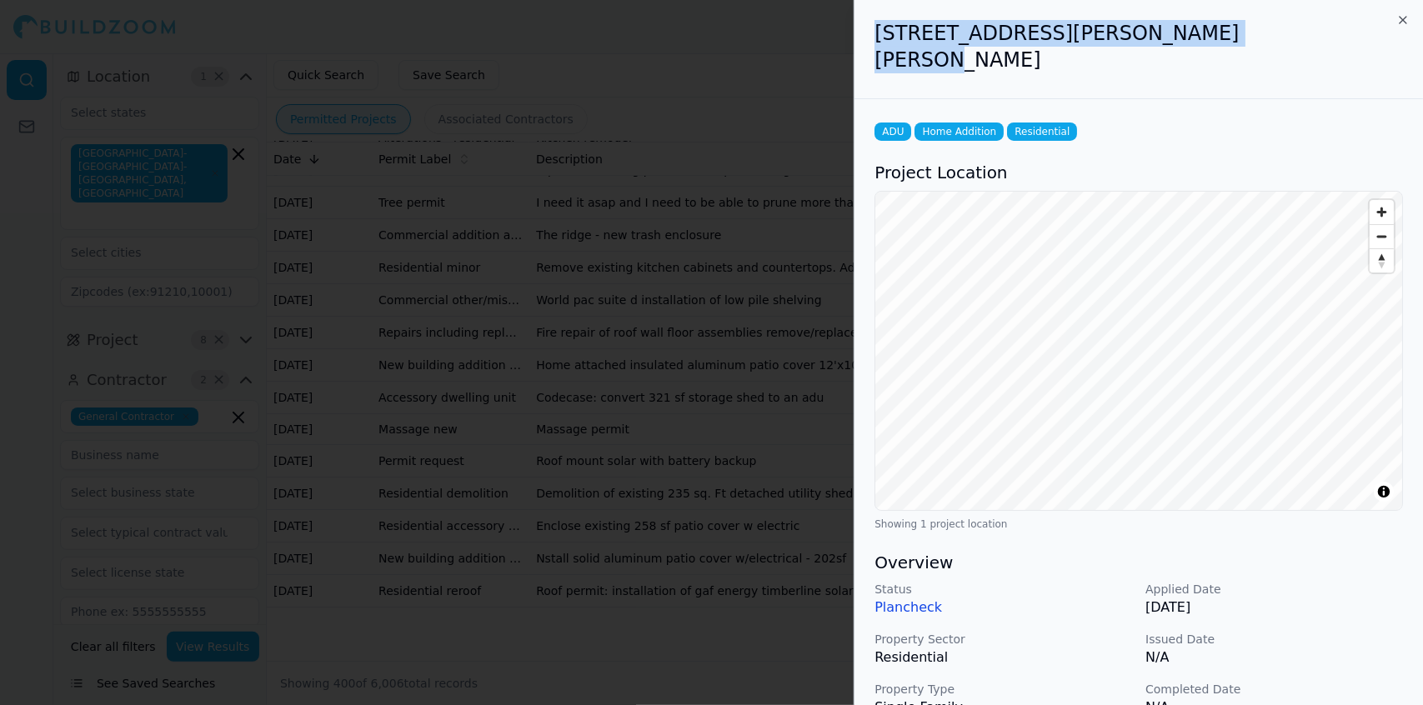
drag, startPoint x: 1219, startPoint y: 33, endPoint x: 875, endPoint y: 65, distance: 345.0
click at [875, 65] on div "247 Silberhorn Dr, Folsom, CA, 95630" at bounding box center [1139, 49] width 569 height 99
copy h2 "247 Silberhorn Dr, Folsom, CA, 95630"
click at [1258, 33] on h2 "247 Silberhorn Dr, Folsom, CA, 95630" at bounding box center [1139, 46] width 529 height 53
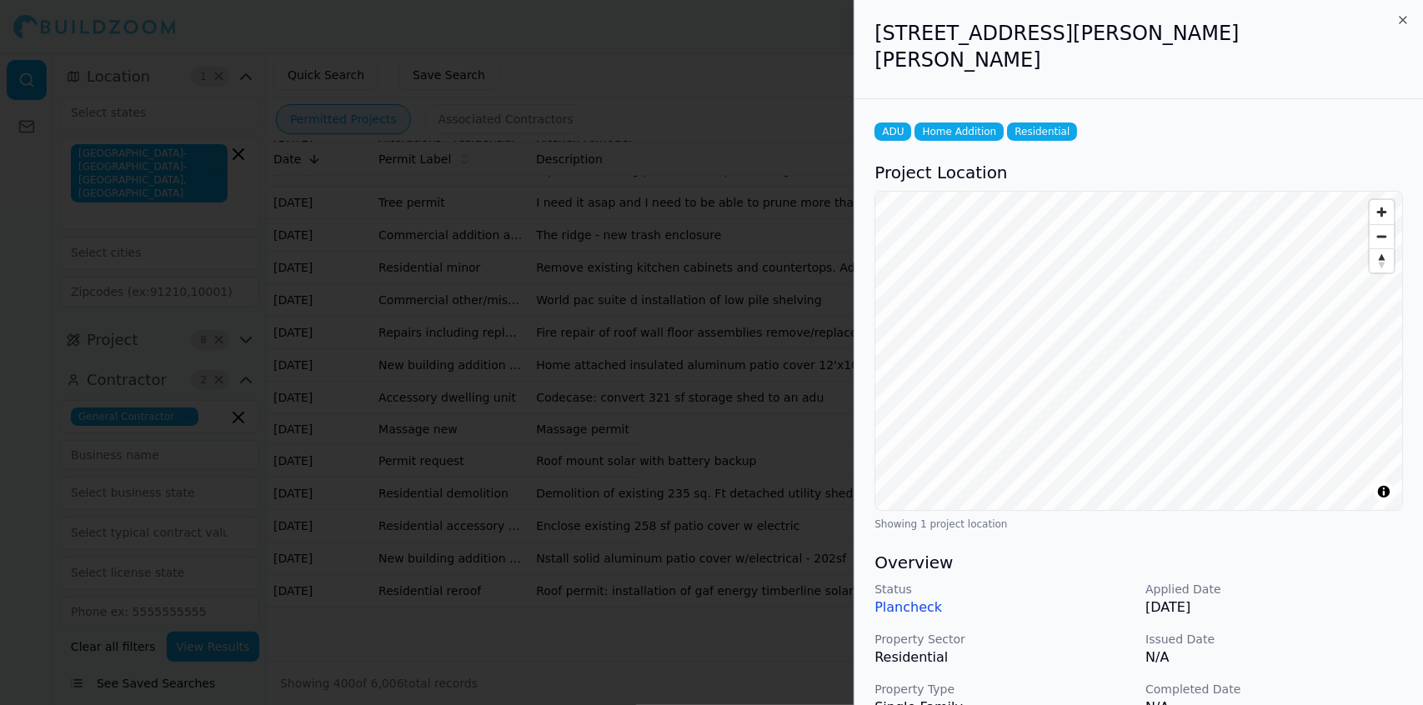
click at [1331, 551] on h3 "Overview" at bounding box center [1139, 562] width 529 height 23
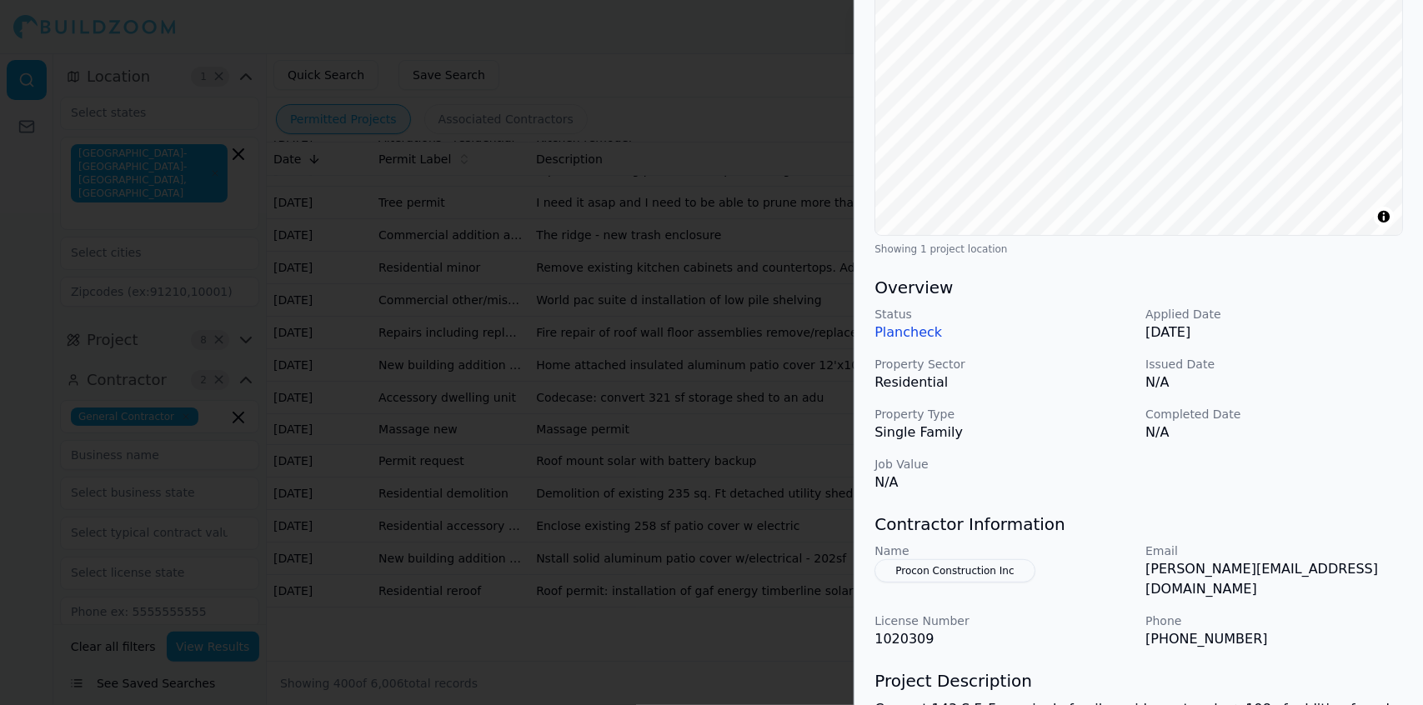
scroll to position [283, 0]
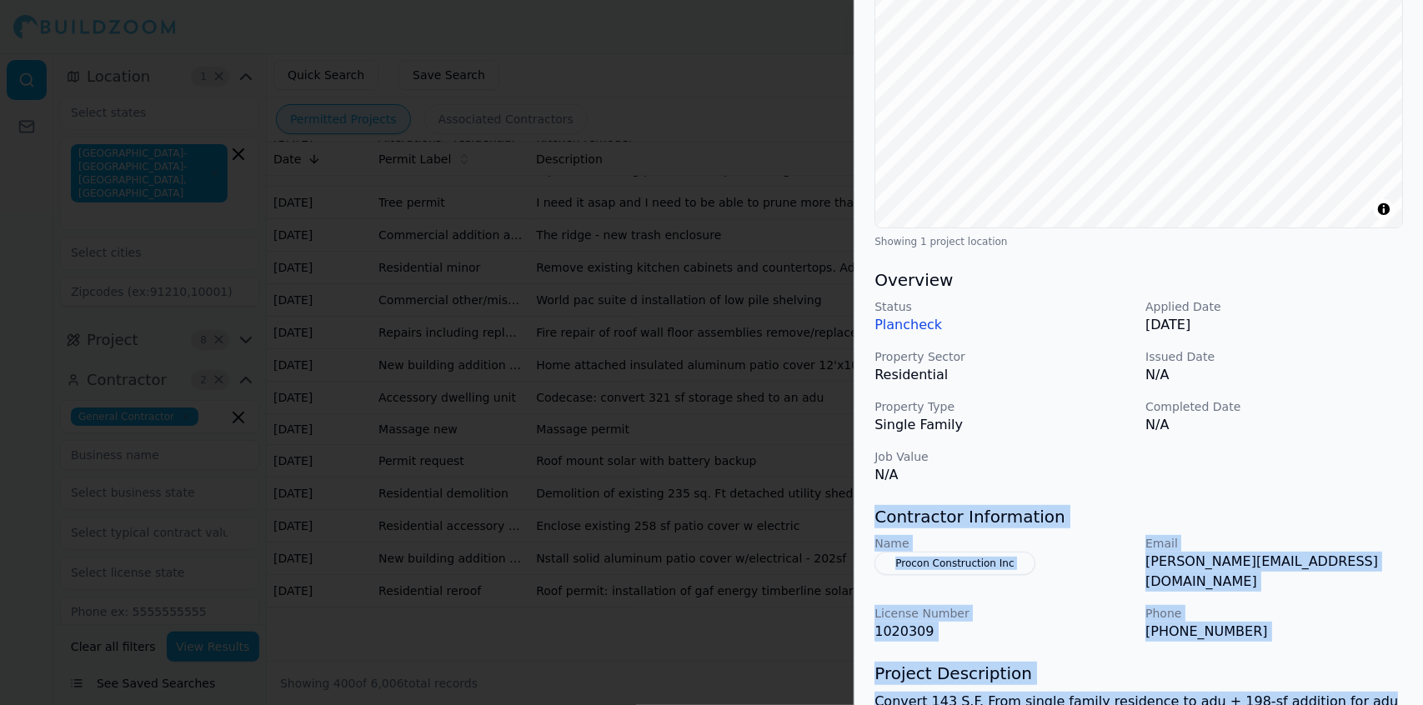
drag, startPoint x: 1344, startPoint y: 660, endPoint x: 875, endPoint y: 489, distance: 498.7
click at [875, 489] on div "ADU Home Addition Residential Project Location © BuildZoom | MapLibre Showing 1…" at bounding box center [1139, 343] width 569 height 1052
copy div "Contractor Information Name Procon Construction Inc Email kevin@proconcorp.com …"
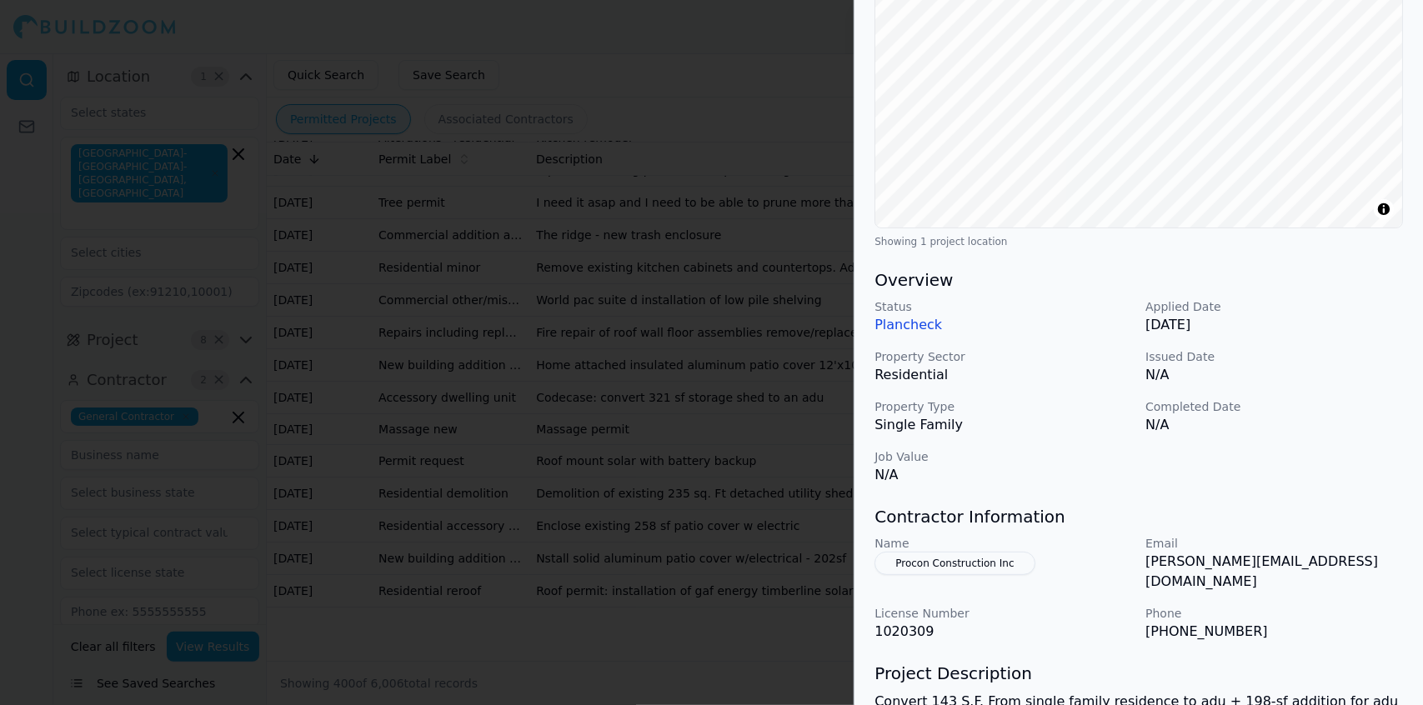
drag, startPoint x: 777, startPoint y: 149, endPoint x: 680, endPoint y: 194, distance: 106.7
click at [680, 194] on div at bounding box center [711, 352] width 1423 height 705
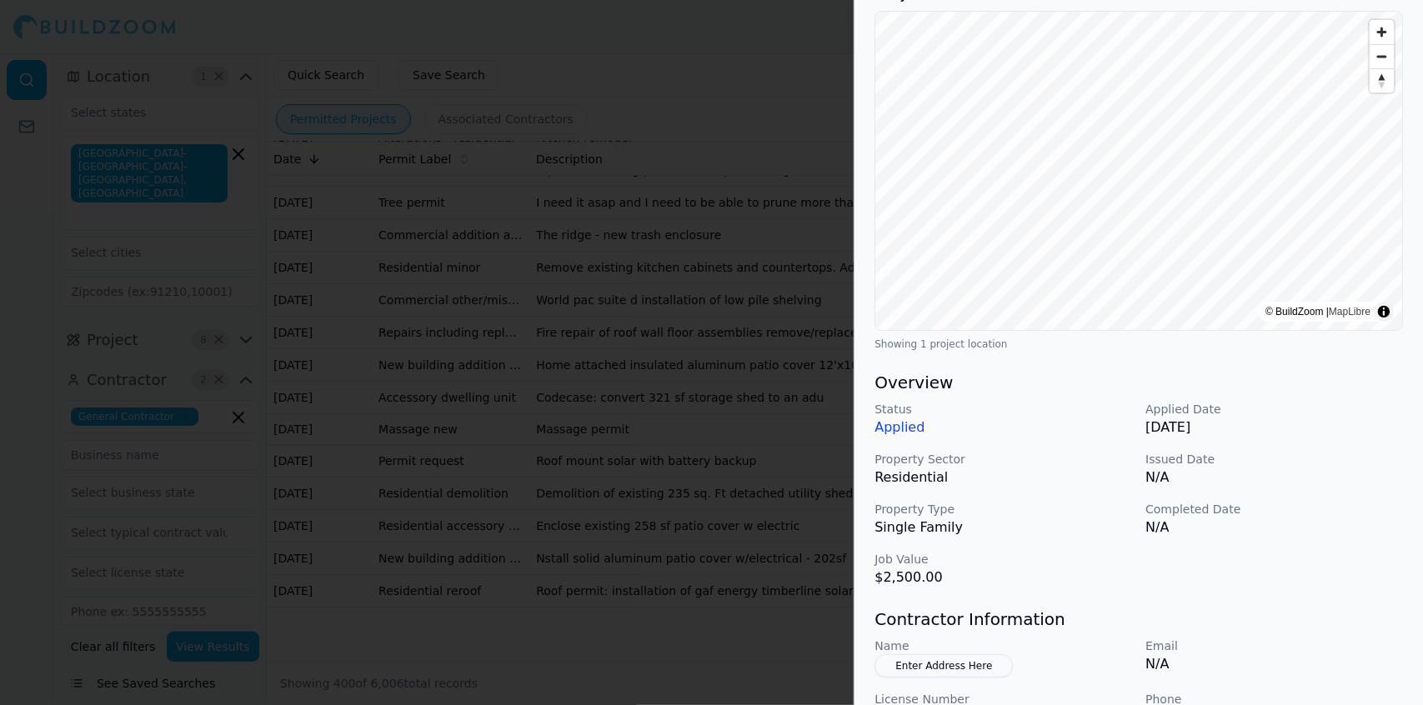
scroll to position [0, 0]
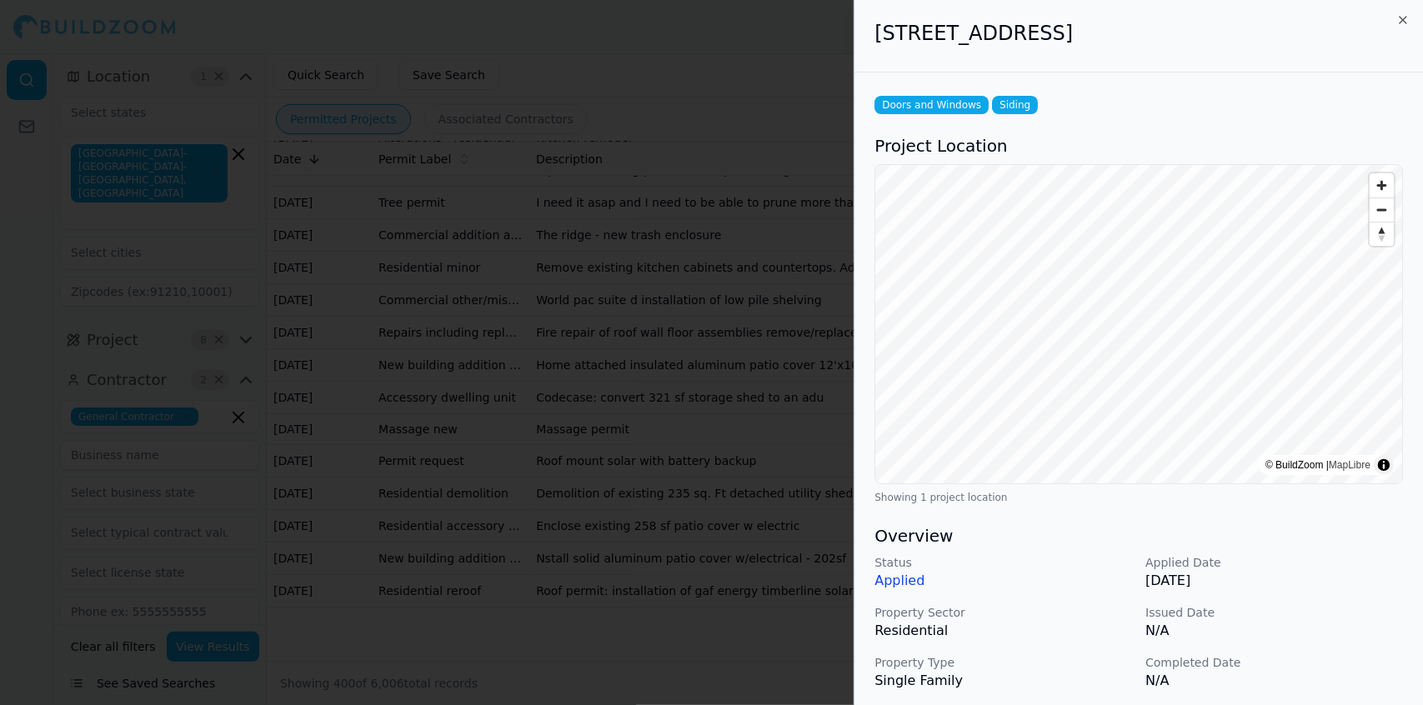
click at [775, 204] on div at bounding box center [711, 352] width 1423 height 705
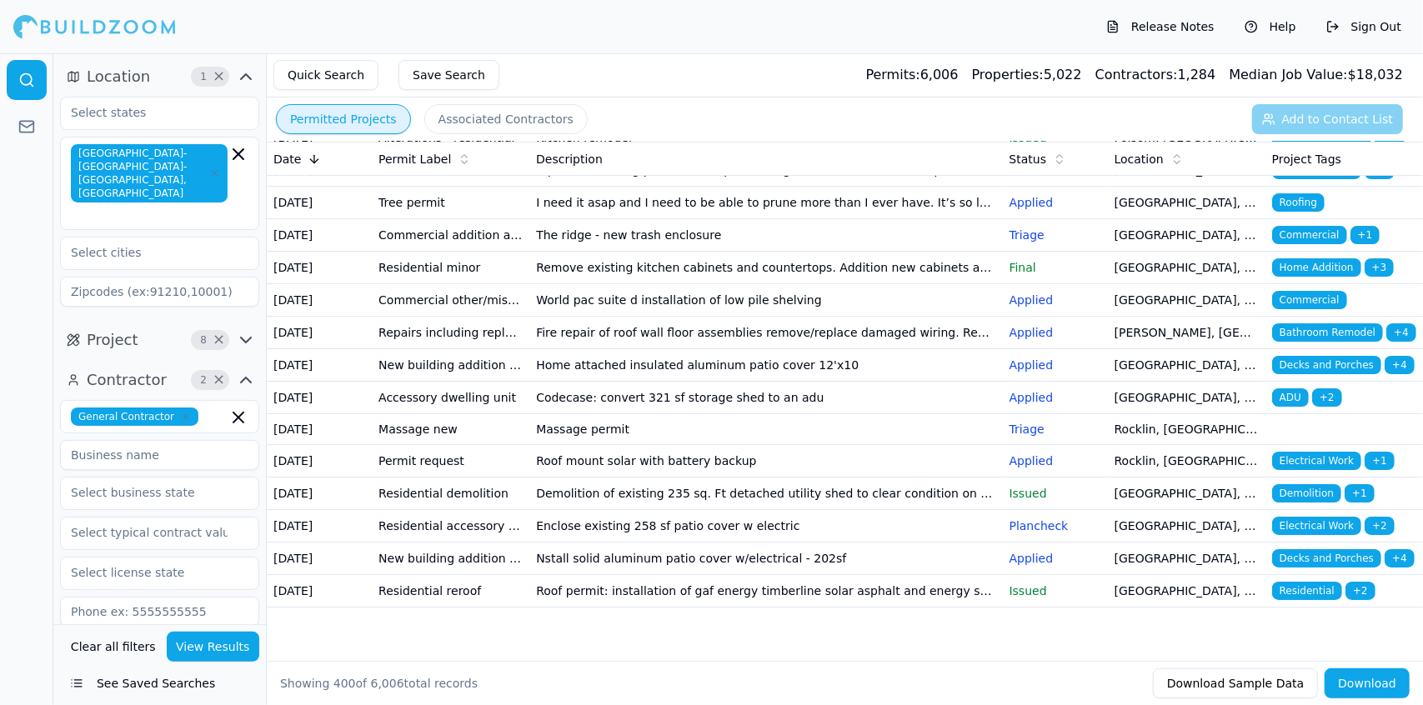
scroll to position [15503, 0]
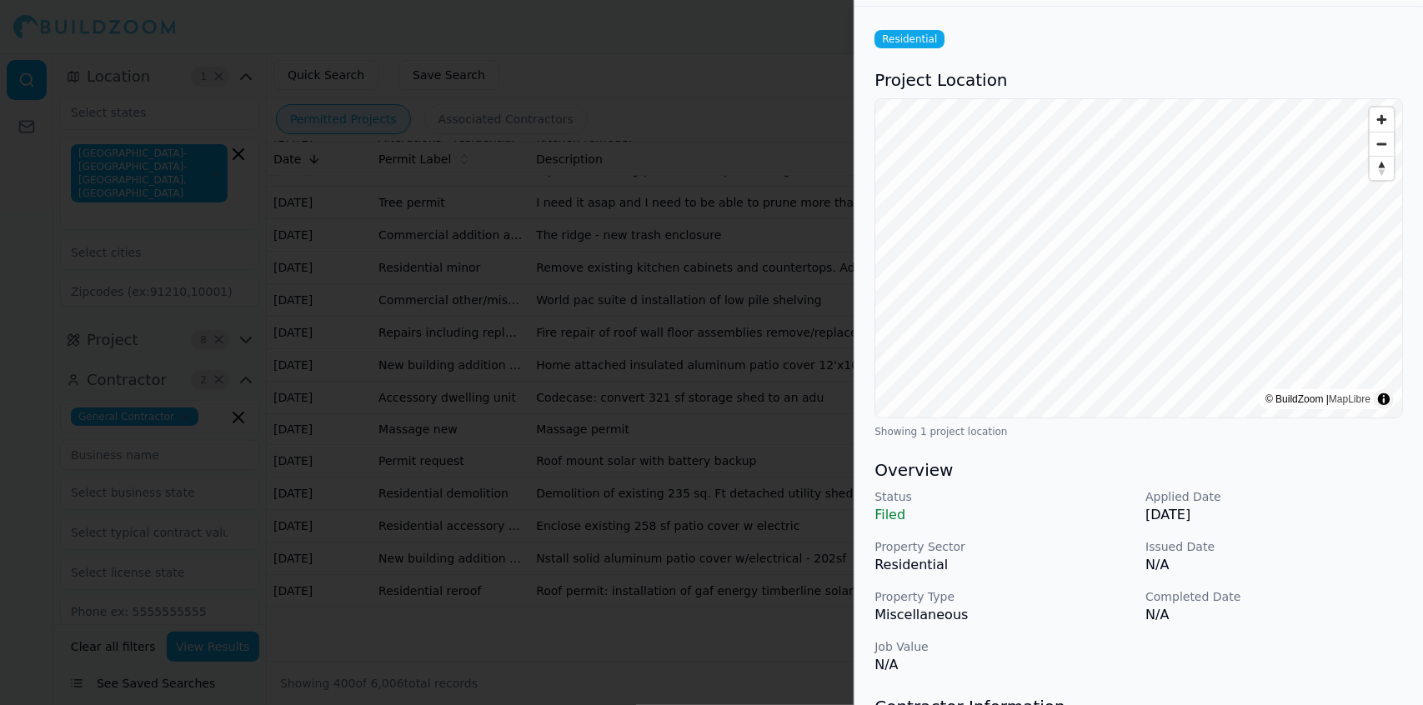
scroll to position [0, 0]
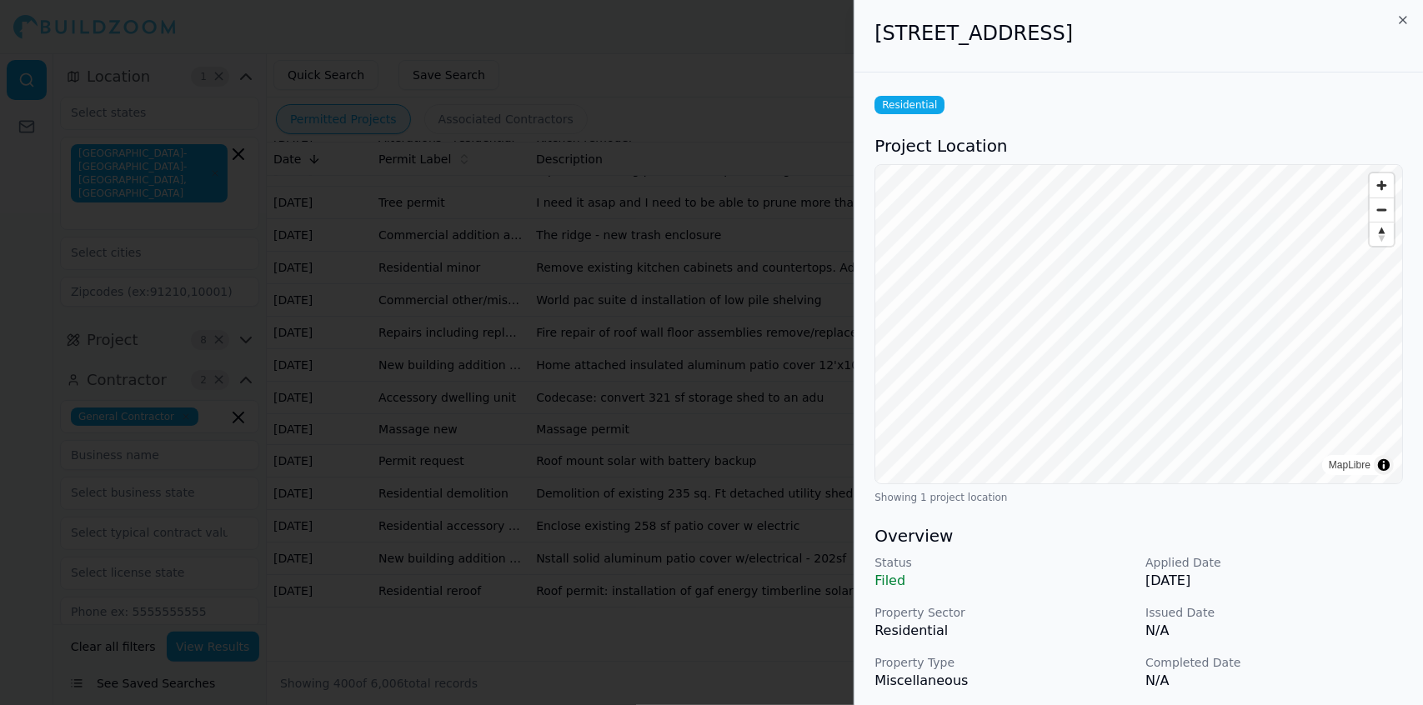
click at [535, 379] on div at bounding box center [711, 352] width 1423 height 705
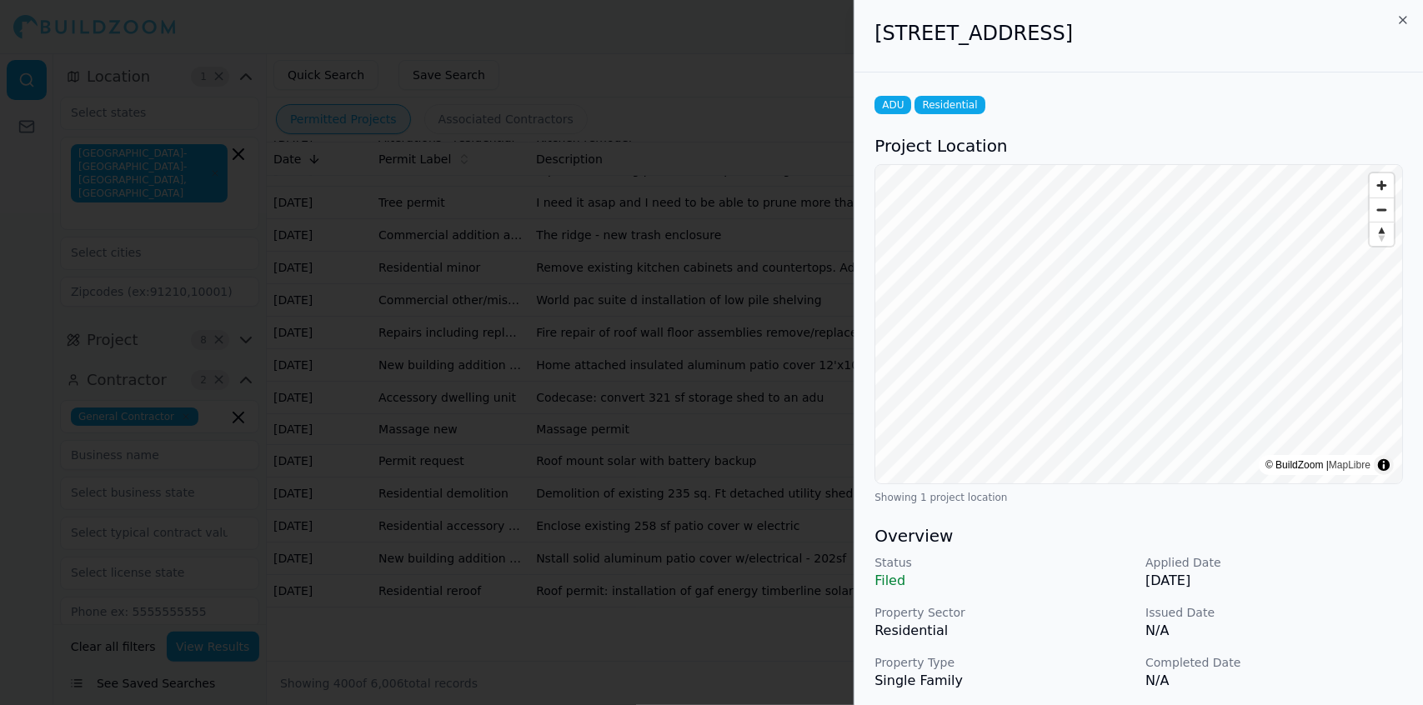
click at [567, 436] on div at bounding box center [711, 352] width 1423 height 705
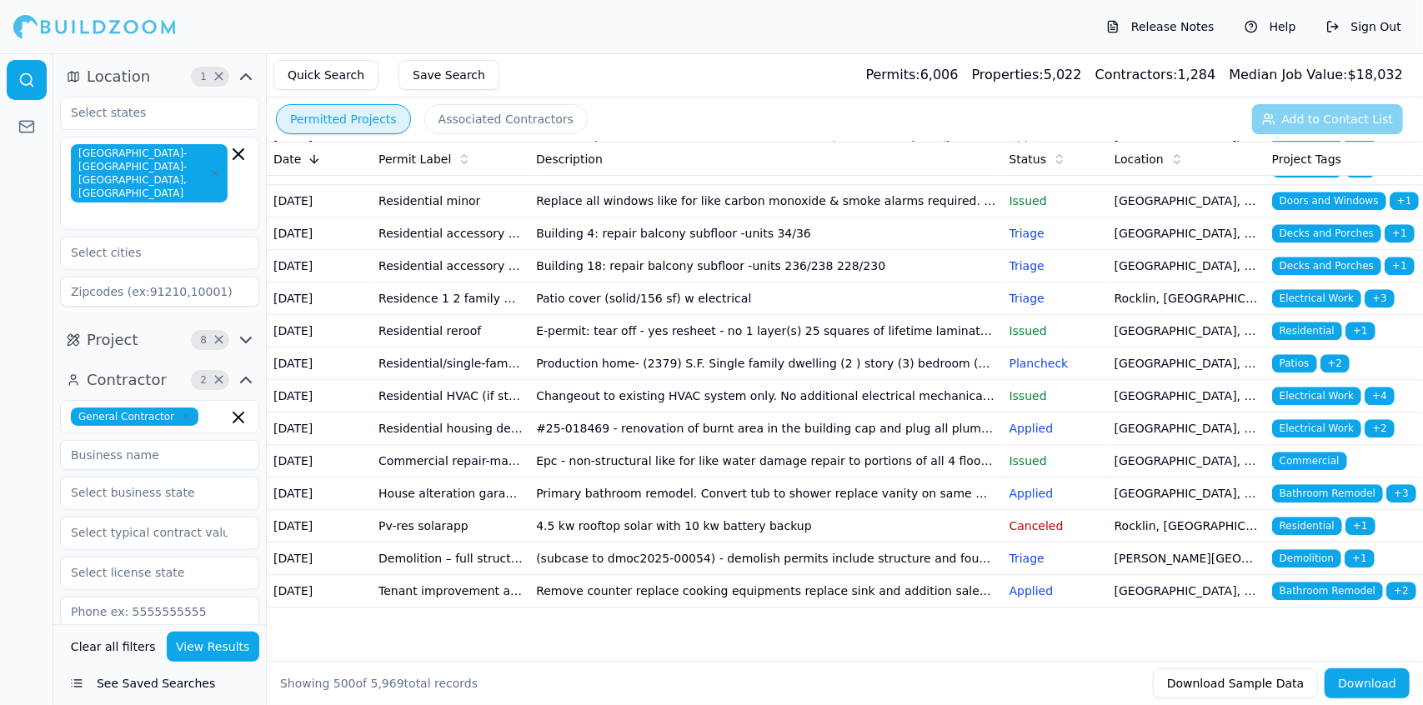
scroll to position [18519, 0]
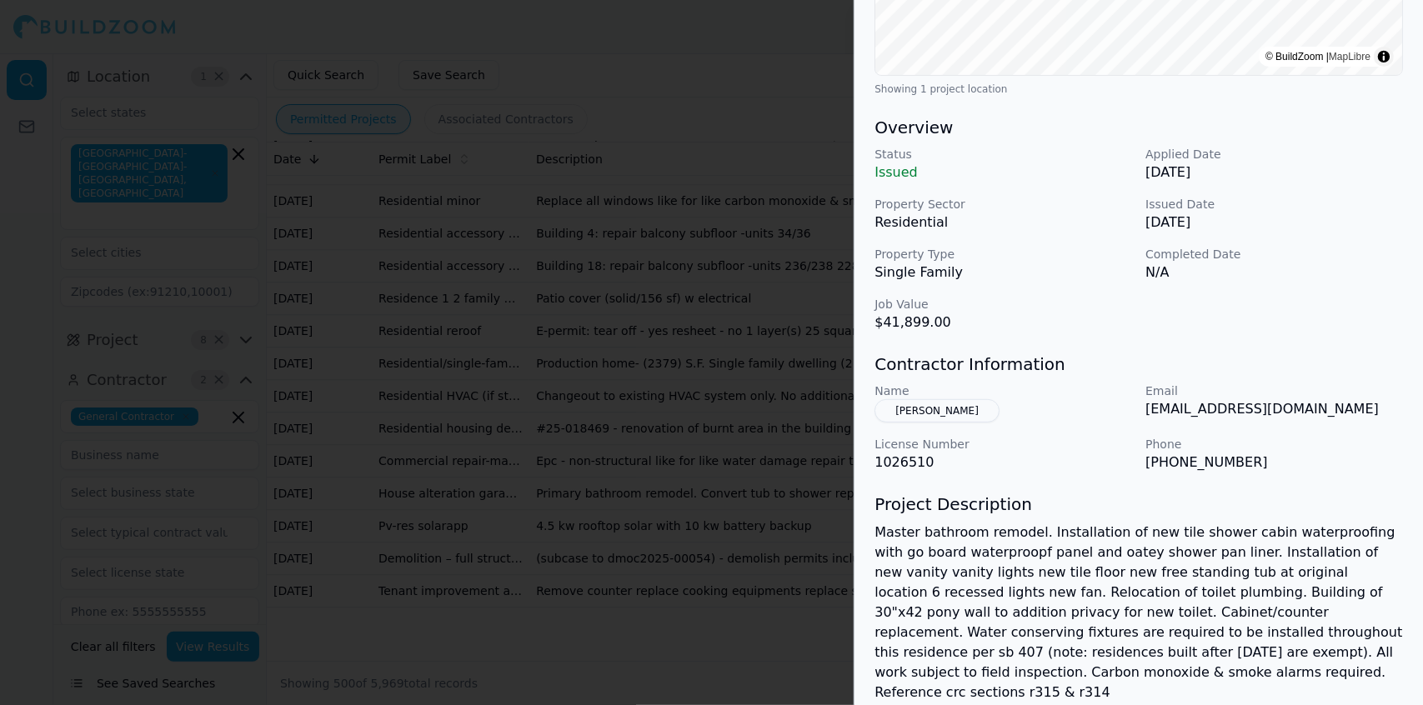
scroll to position [412, 0]
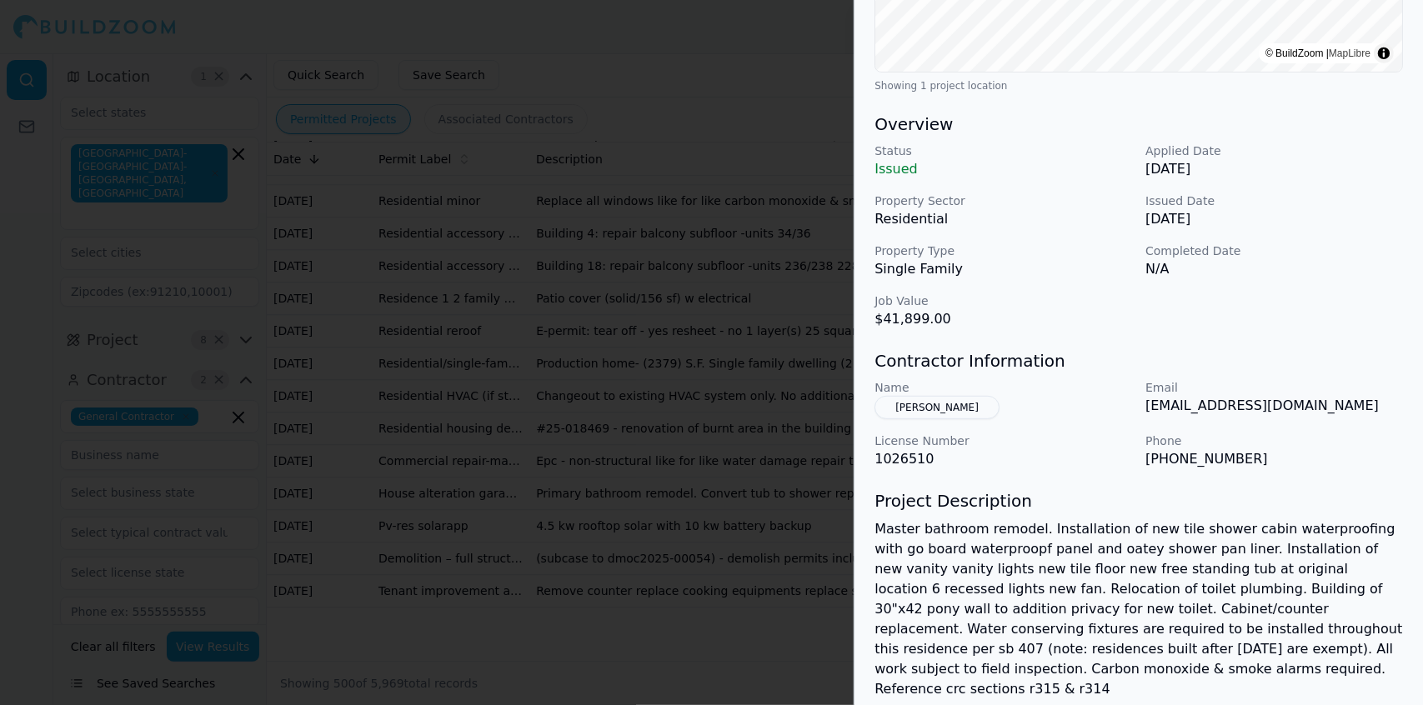
click at [935, 403] on button "Laszlo Banner" at bounding box center [937, 407] width 125 height 23
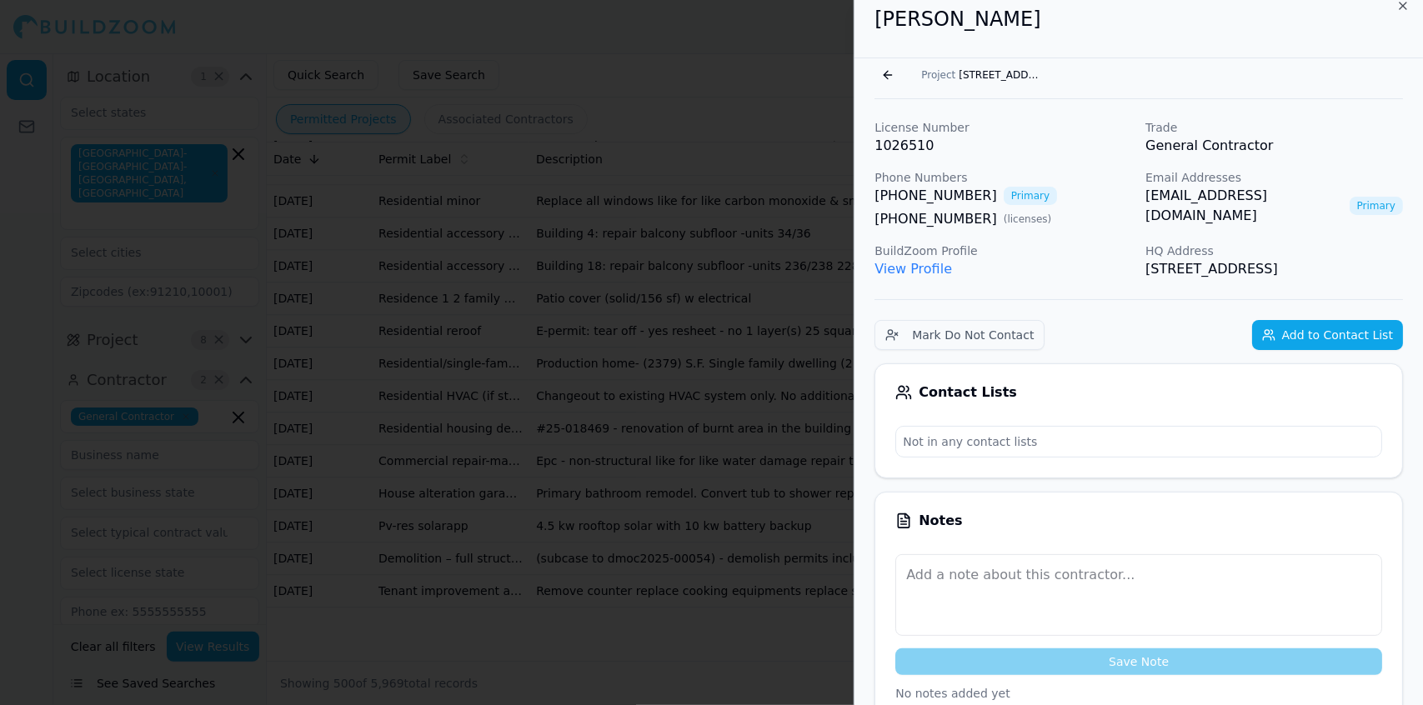
scroll to position [0, 0]
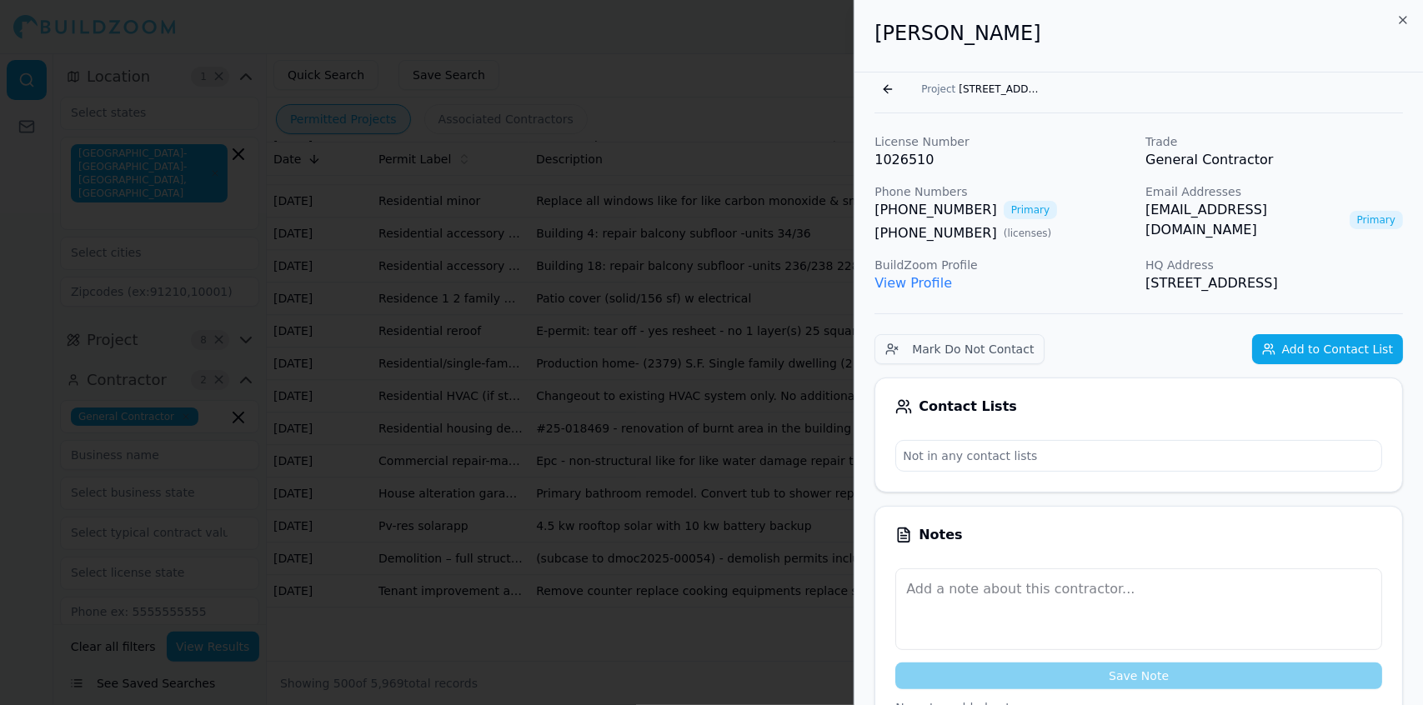
drag, startPoint x: 1211, startPoint y: 311, endPoint x: 870, endPoint y: 68, distance: 418.5
copy div "Laszlo Banner Go back Project 2620 Kadema Dr, Sacramento, CA, 95864 License Num…"
click at [1186, 364] on div "Mark Do Not Contact Add to Contact List" at bounding box center [1139, 349] width 529 height 30
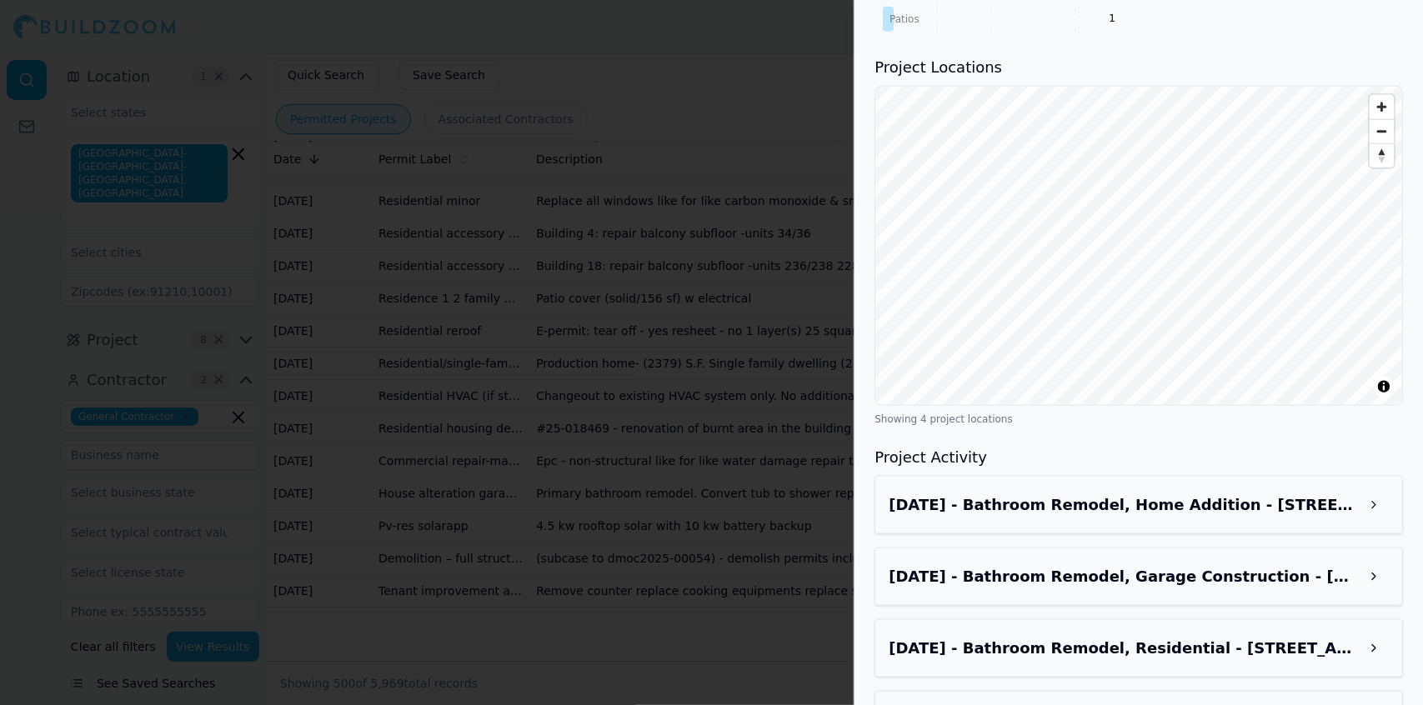
scroll to position [1199, 0]
click at [1383, 519] on button at bounding box center [1374, 504] width 30 height 30
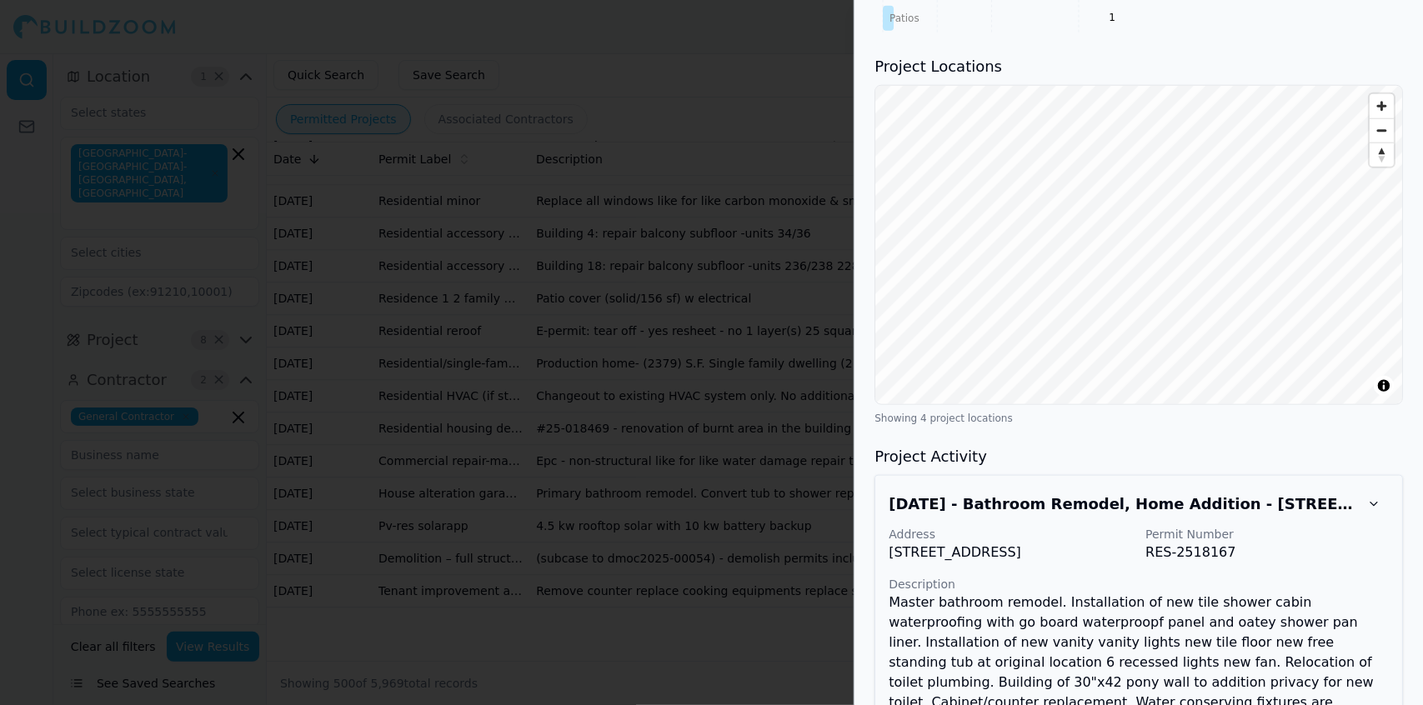
drag, startPoint x: 1131, startPoint y: 563, endPoint x: 881, endPoint y: 554, distance: 249.4
click at [881, 554] on div "Aug 28, 2025 - Bathroom Remodel, Home Addition - 2620 Kadema Dr, Sacramento, CA…" at bounding box center [1139, 715] width 529 height 480
copy div "Address 2620 Kadema Dr, Sacramento, CA, 95864"
